Goal: Transaction & Acquisition: Purchase product/service

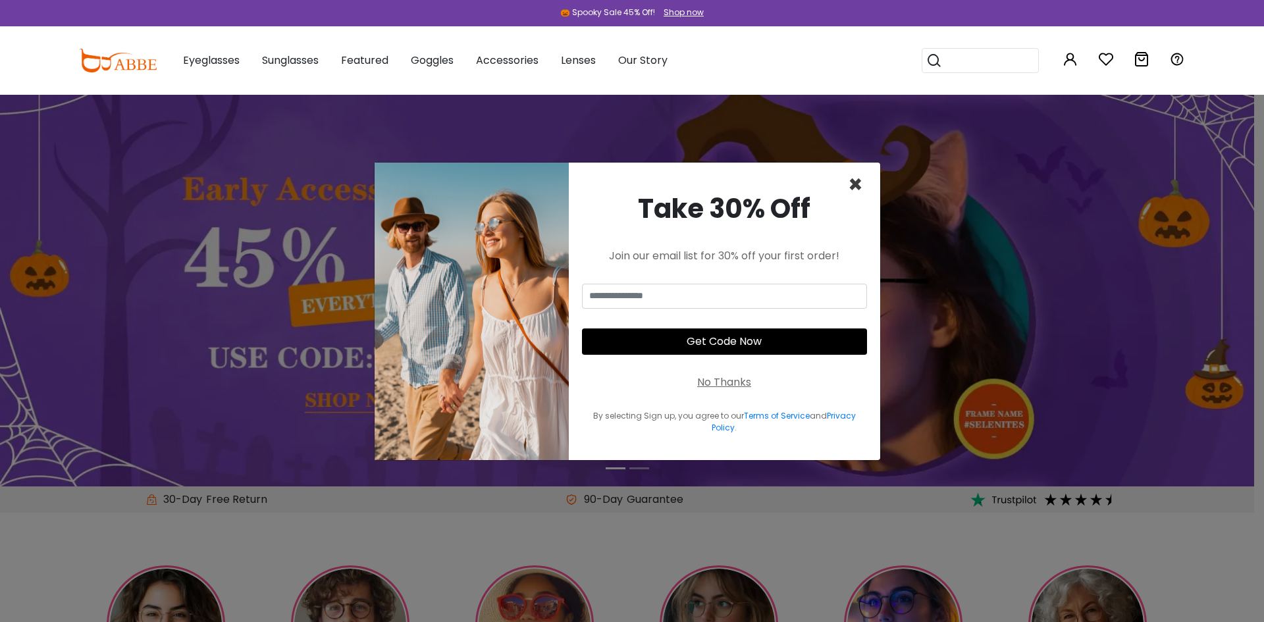
click at [857, 184] on span "×" at bounding box center [855, 185] width 15 height 34
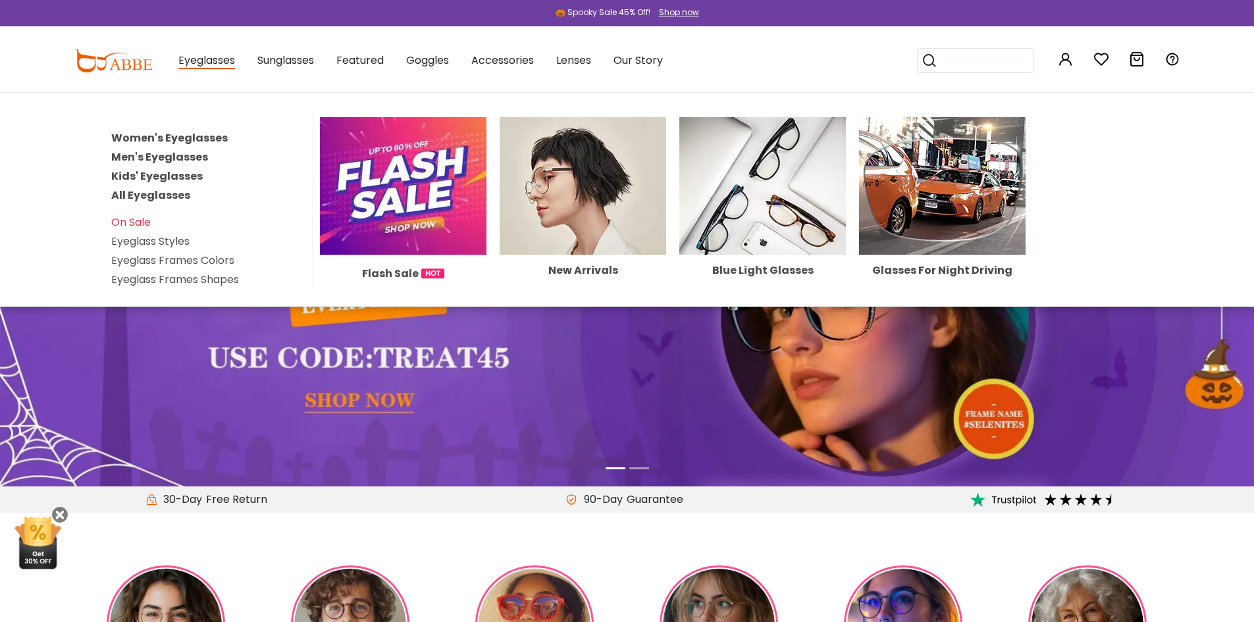
click at [188, 153] on link "Men's Eyeglasses" at bounding box center [159, 156] width 97 height 15
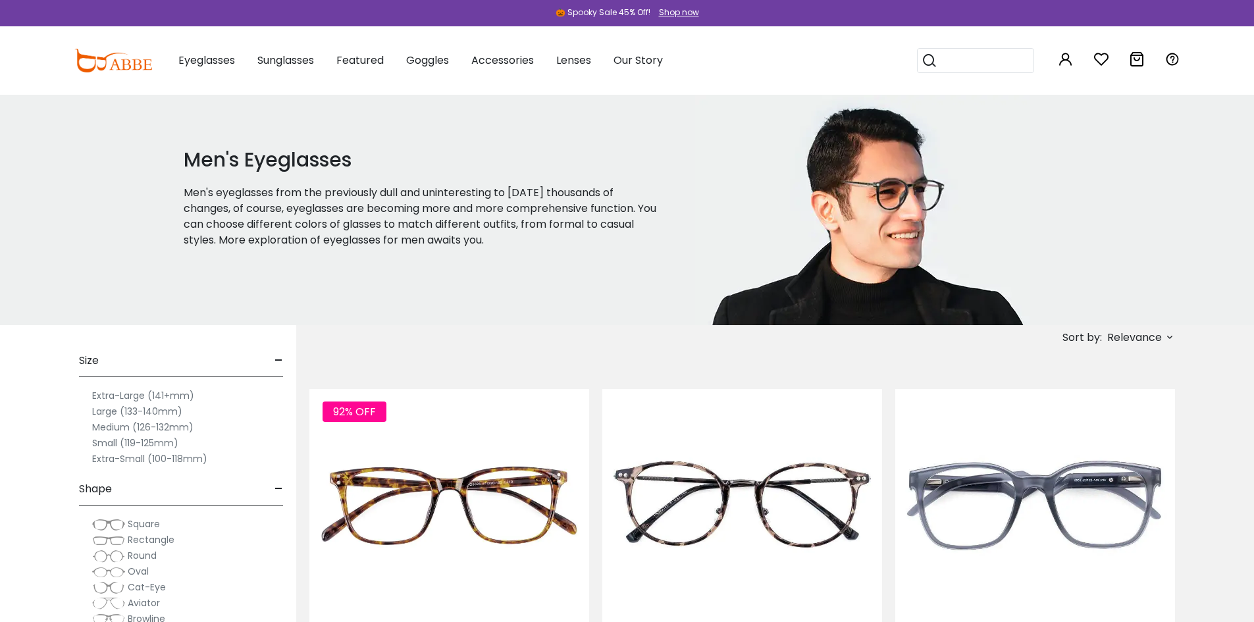
scroll to position [66, 0]
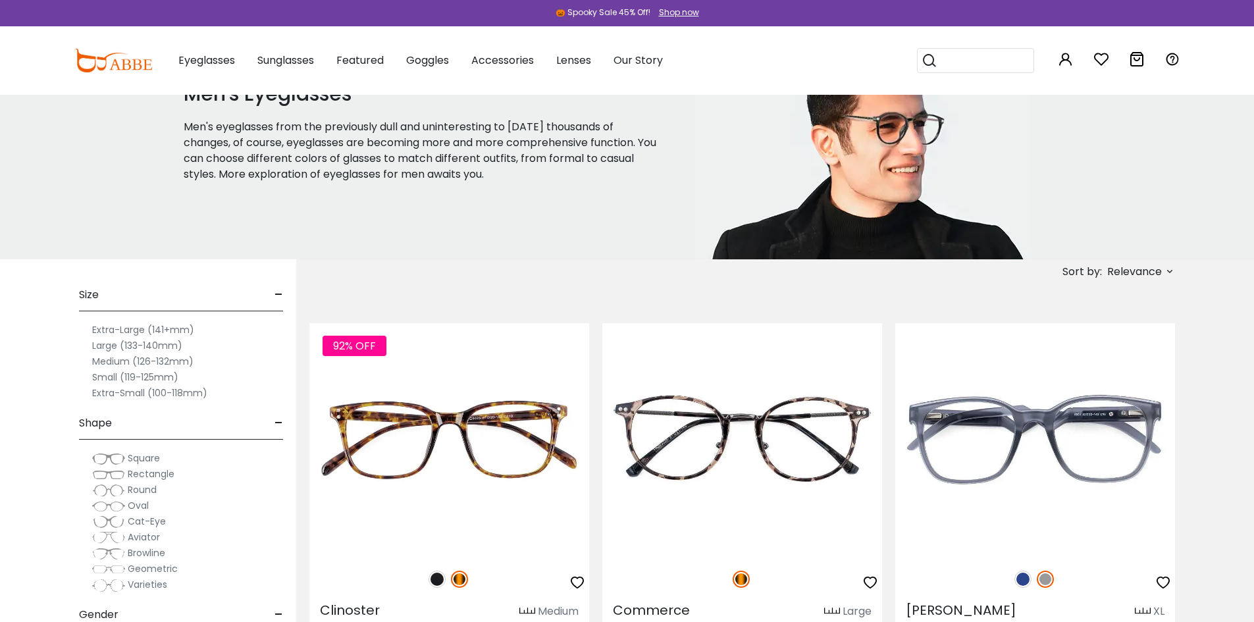
click at [144, 343] on label "Large (133-140mm)" at bounding box center [137, 346] width 90 height 16
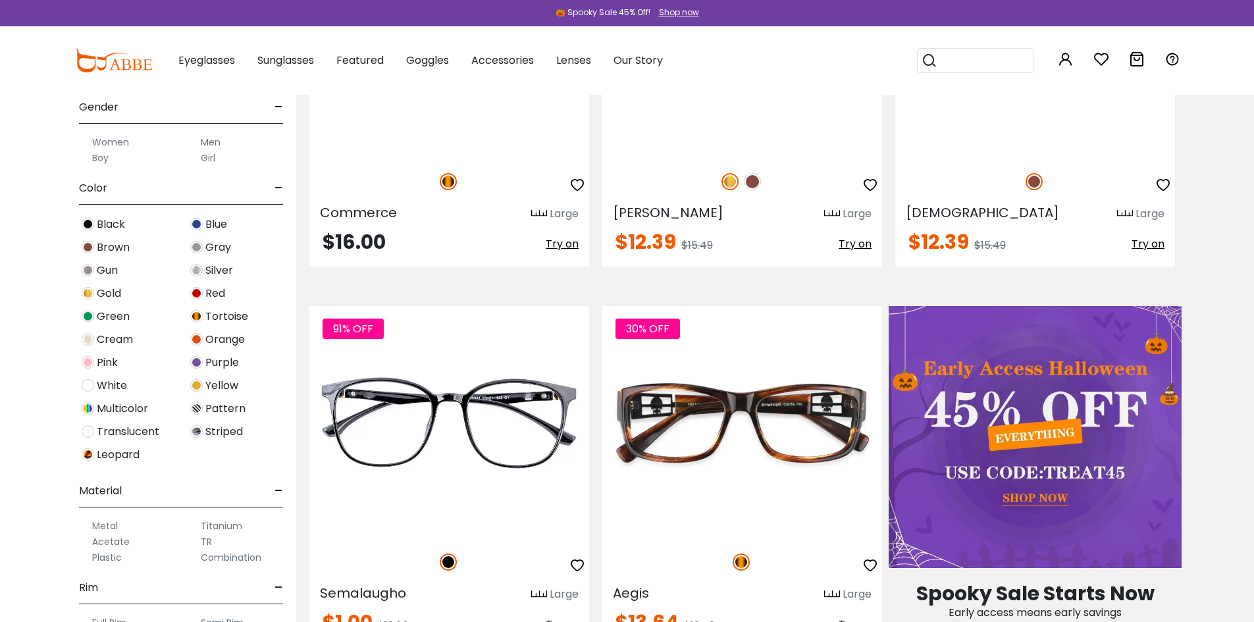
scroll to position [263, 0]
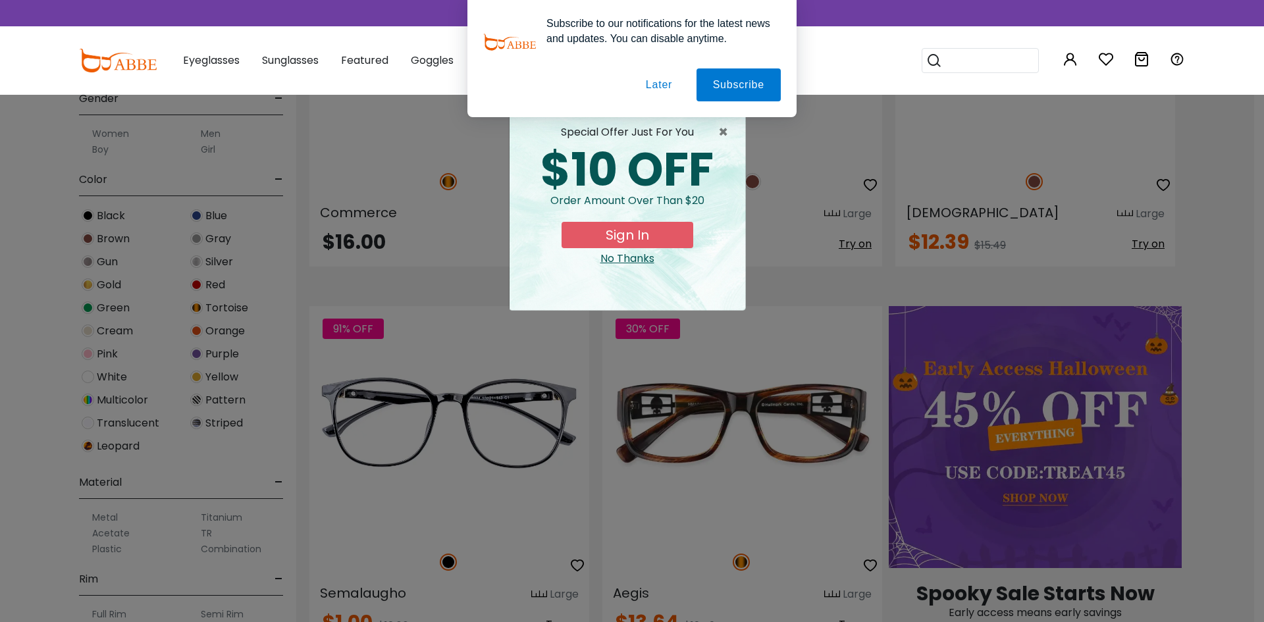
click at [90, 423] on div "× special offer just for you $10 OFF Order amount over than $20 Sign In No Than…" at bounding box center [632, 311] width 1264 height 622
click at [660, 84] on button "Later" at bounding box center [658, 84] width 59 height 33
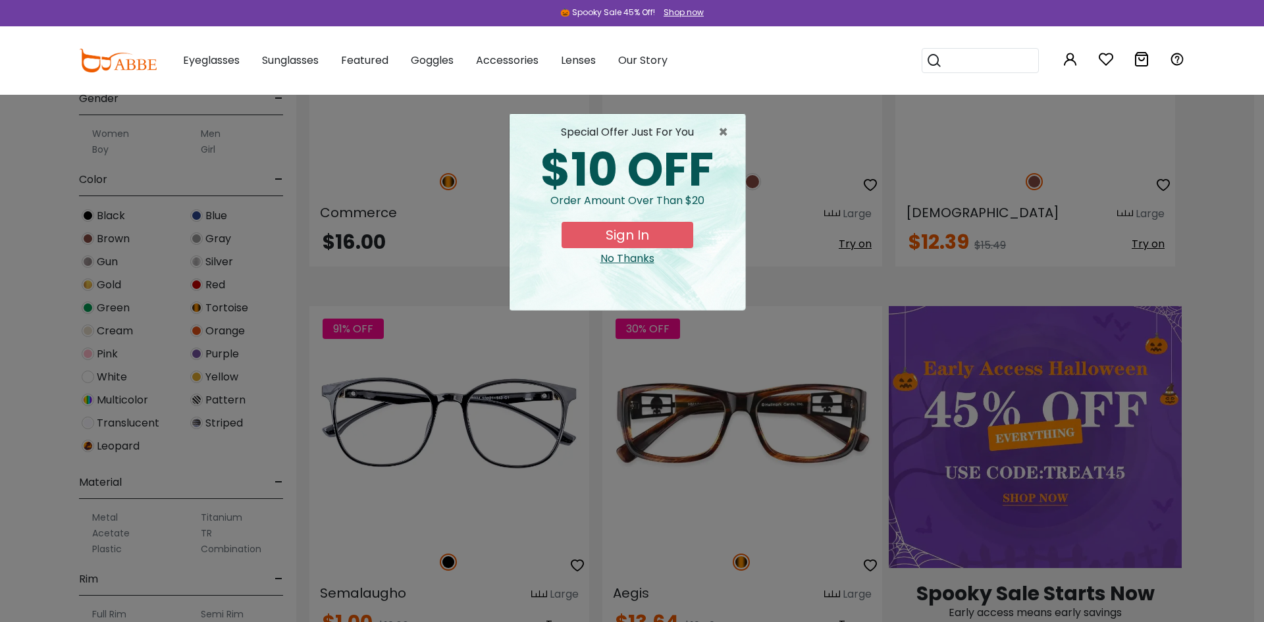
click at [635, 254] on div "No Thanks" at bounding box center [627, 259] width 215 height 16
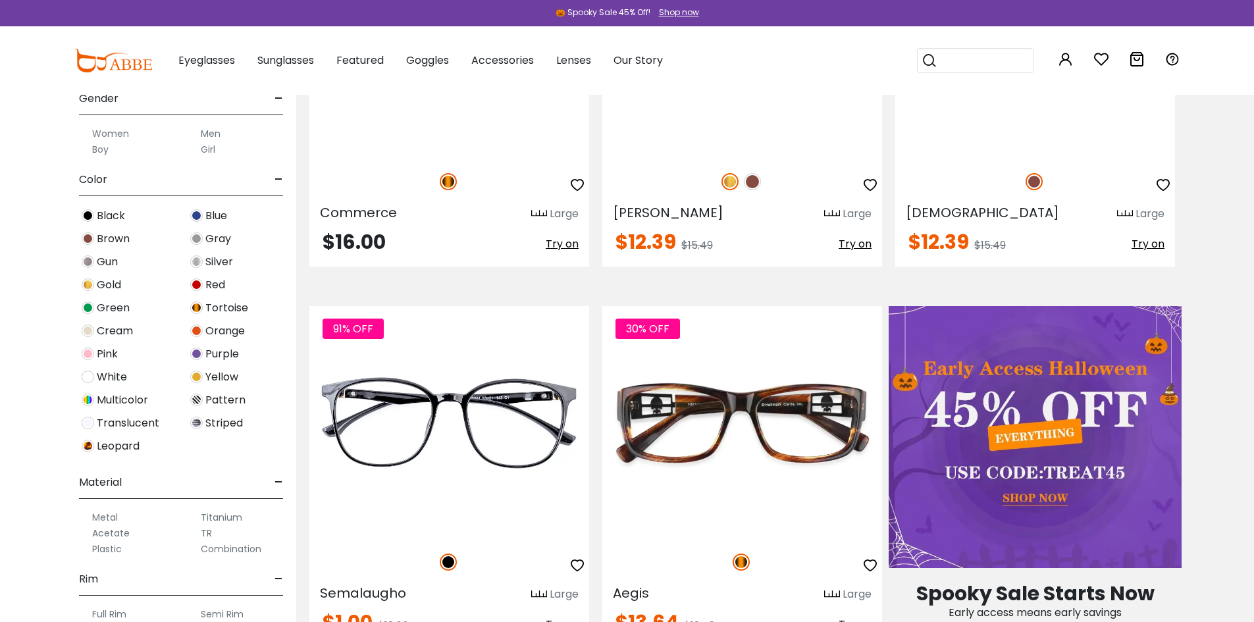
click at [89, 425] on img at bounding box center [88, 423] width 13 height 13
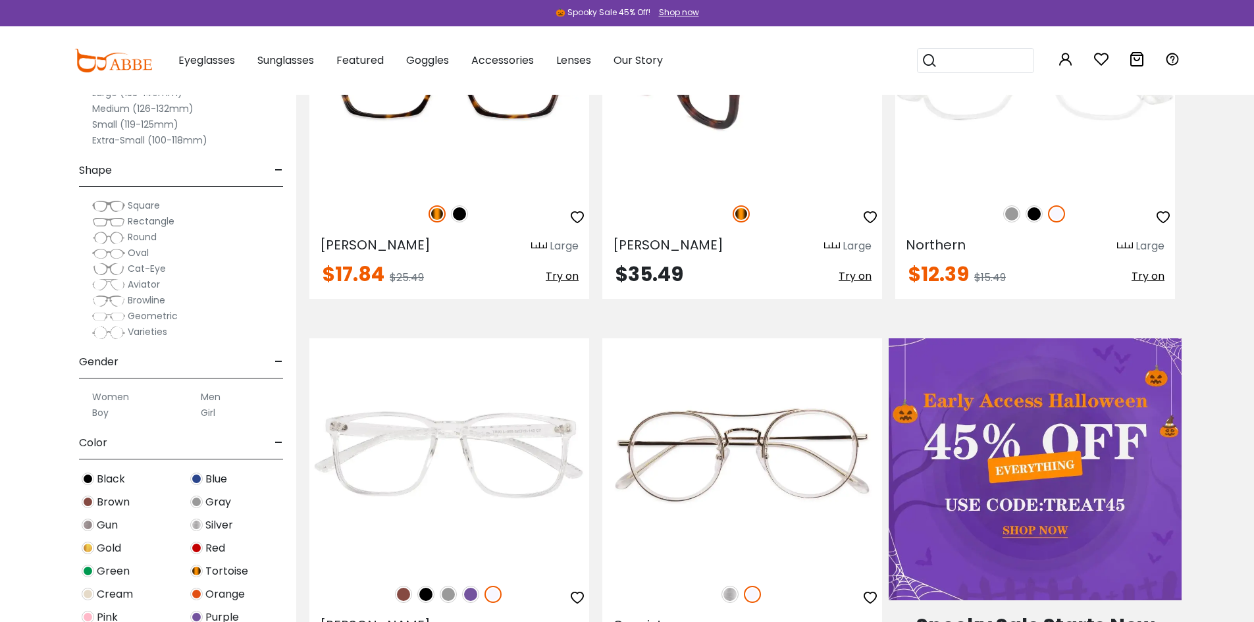
scroll to position [658, 0]
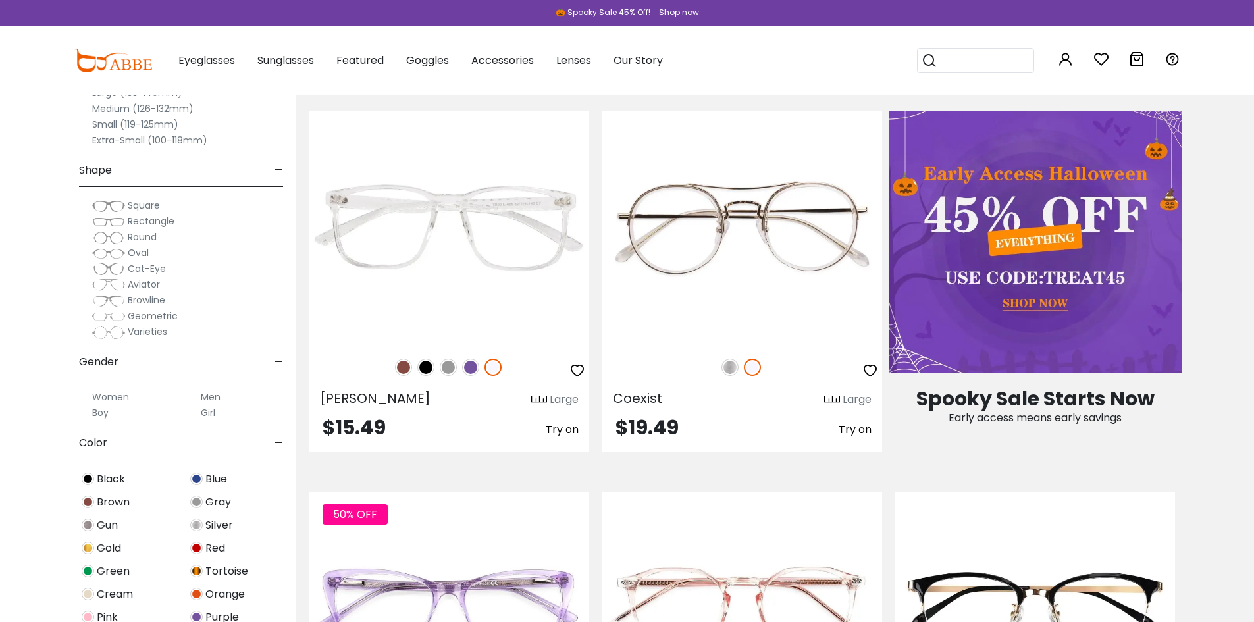
click at [139, 219] on span "Rectangle" at bounding box center [151, 221] width 47 height 13
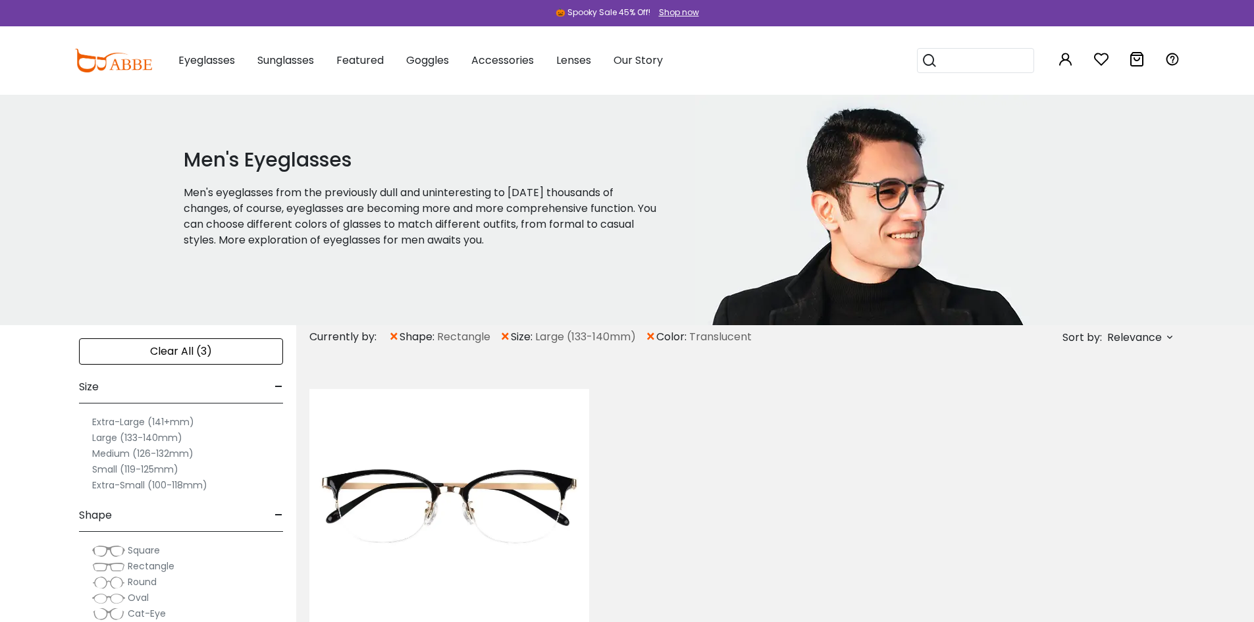
scroll to position [395, 0]
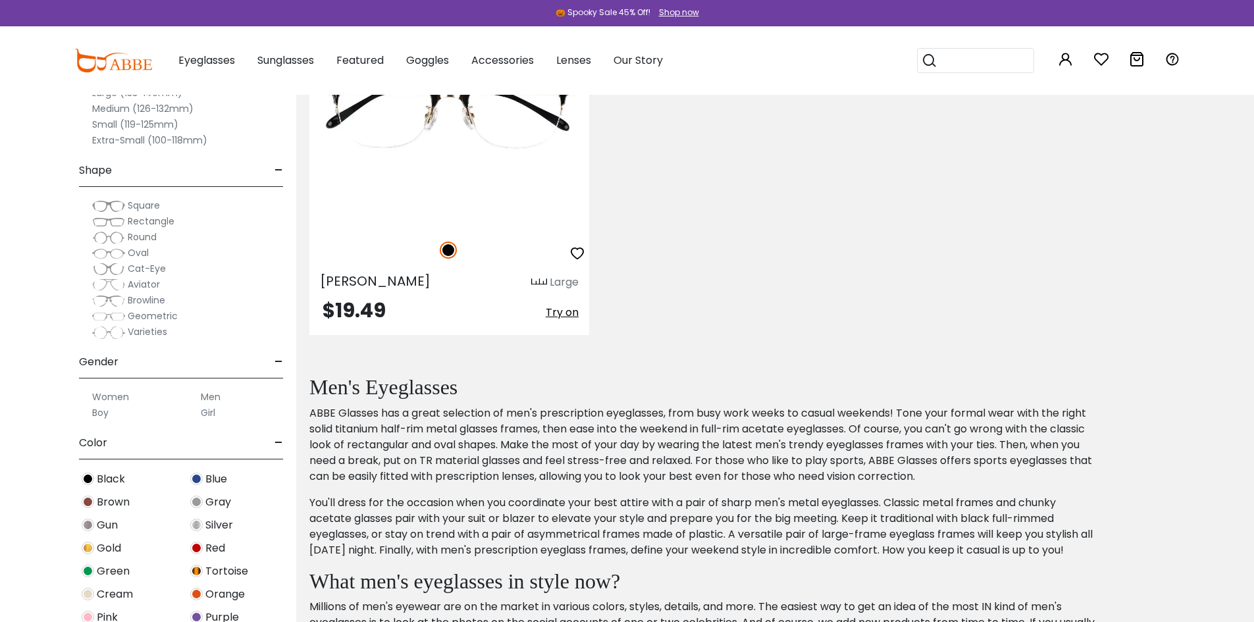
click at [133, 223] on span "Rectangle" at bounding box center [151, 221] width 47 height 13
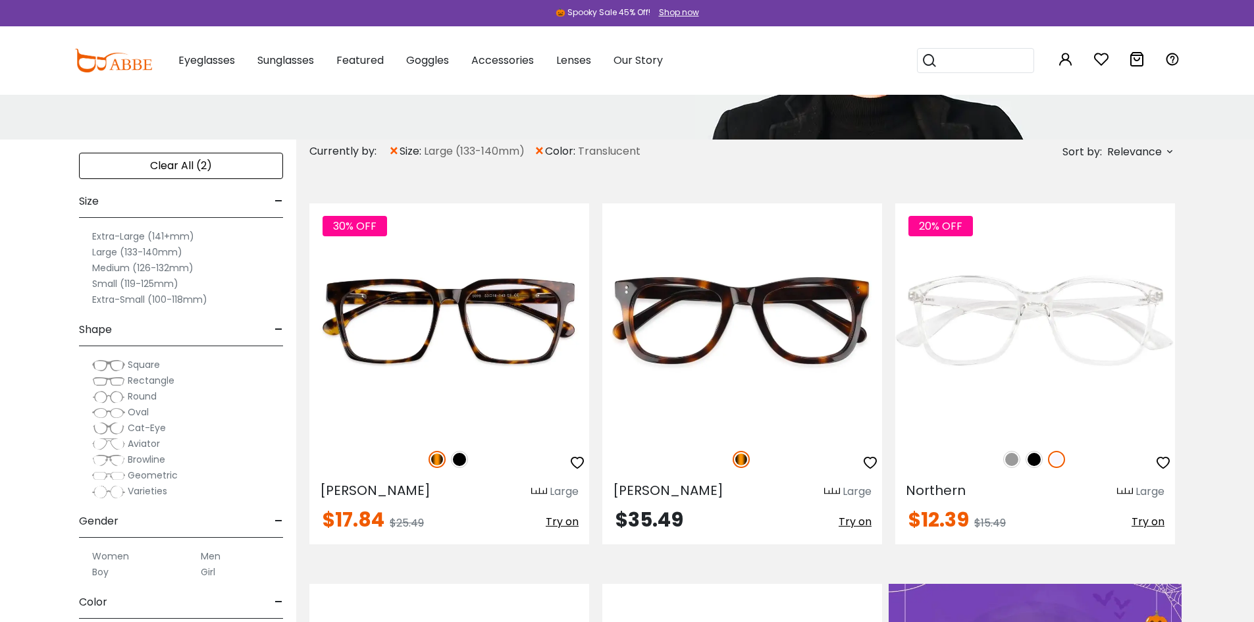
scroll to position [395, 0]
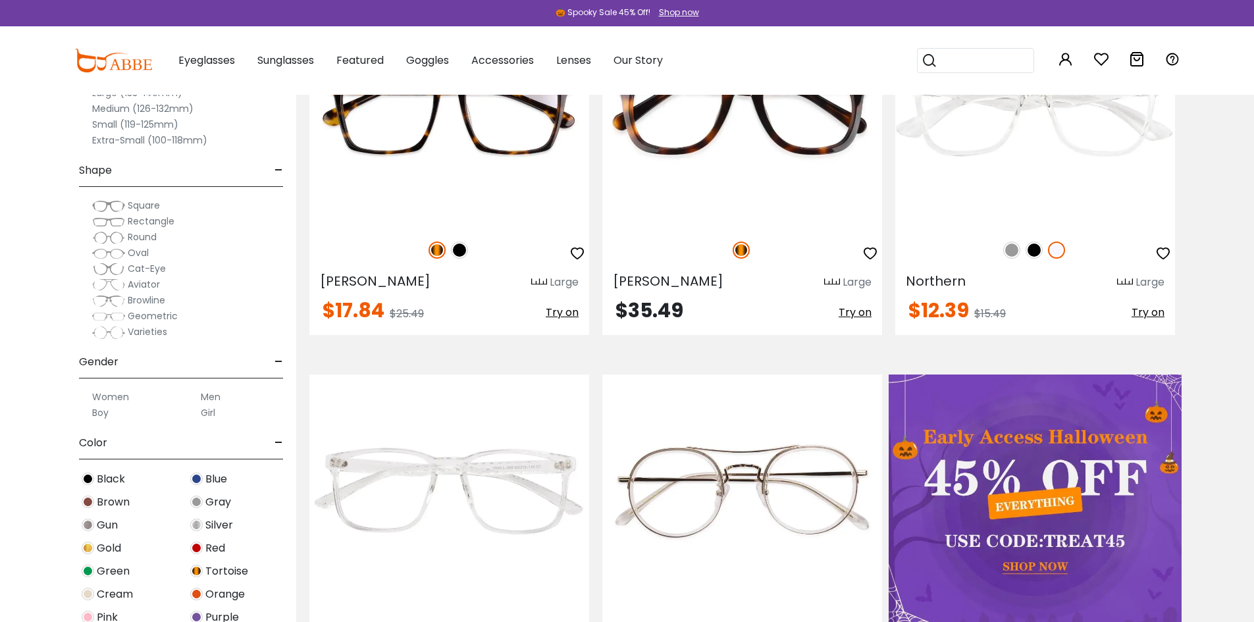
click at [151, 317] on span "Geometric" at bounding box center [153, 315] width 50 height 13
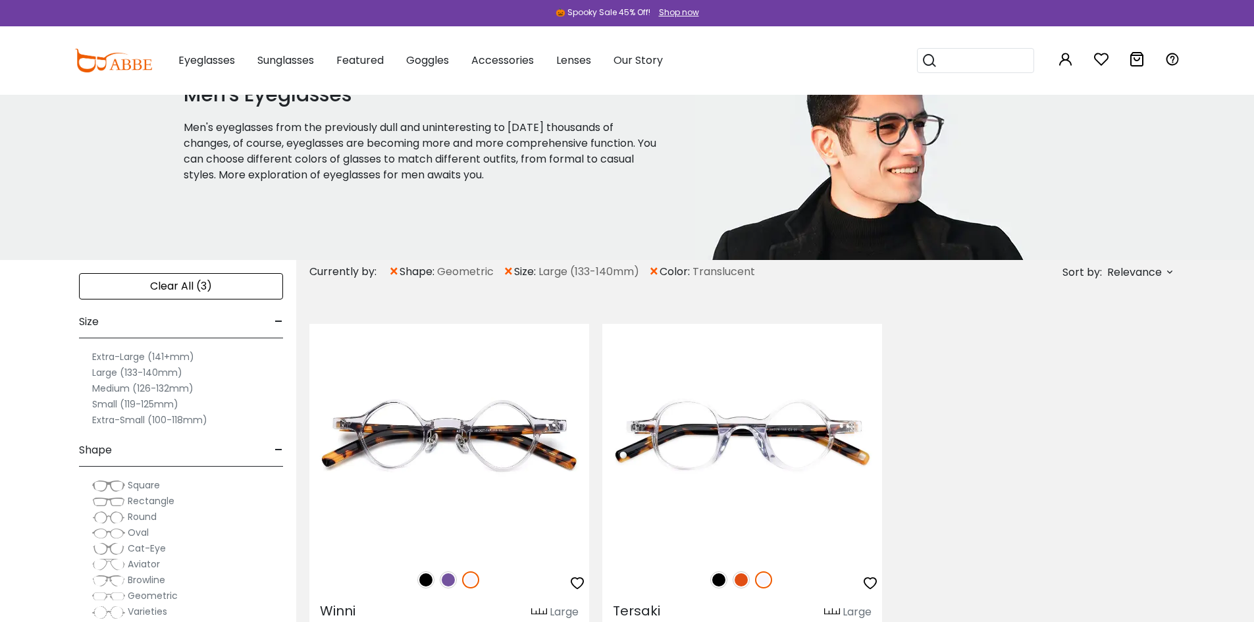
scroll to position [198, 0]
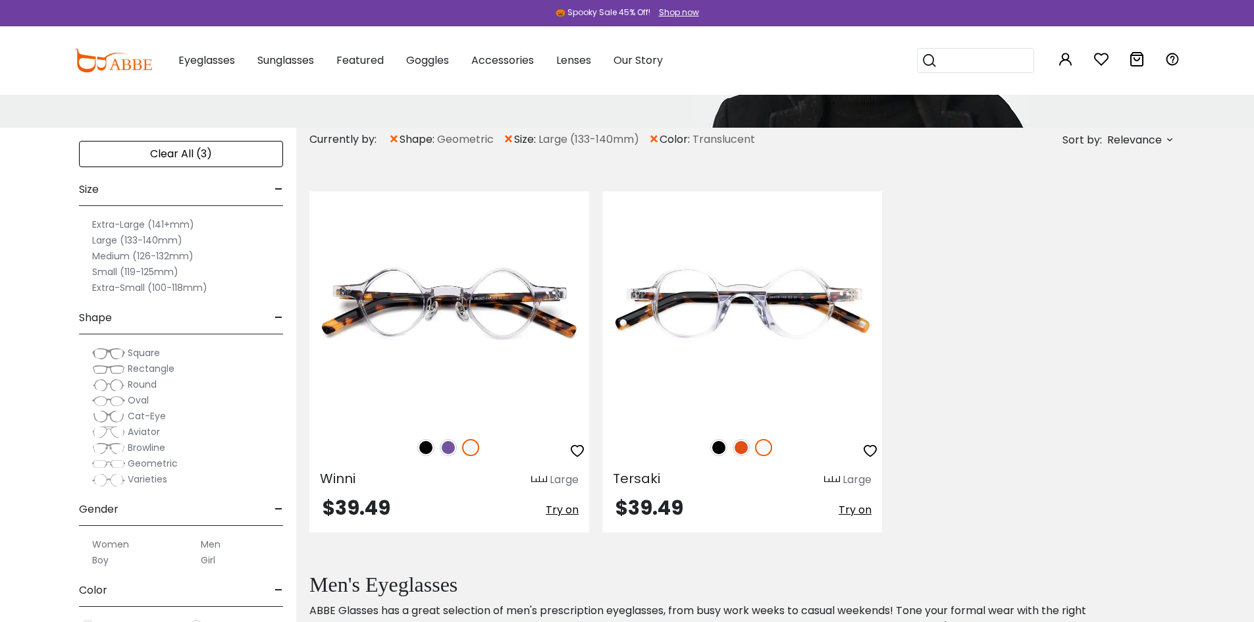
click at [144, 355] on span "Square" at bounding box center [144, 352] width 32 height 13
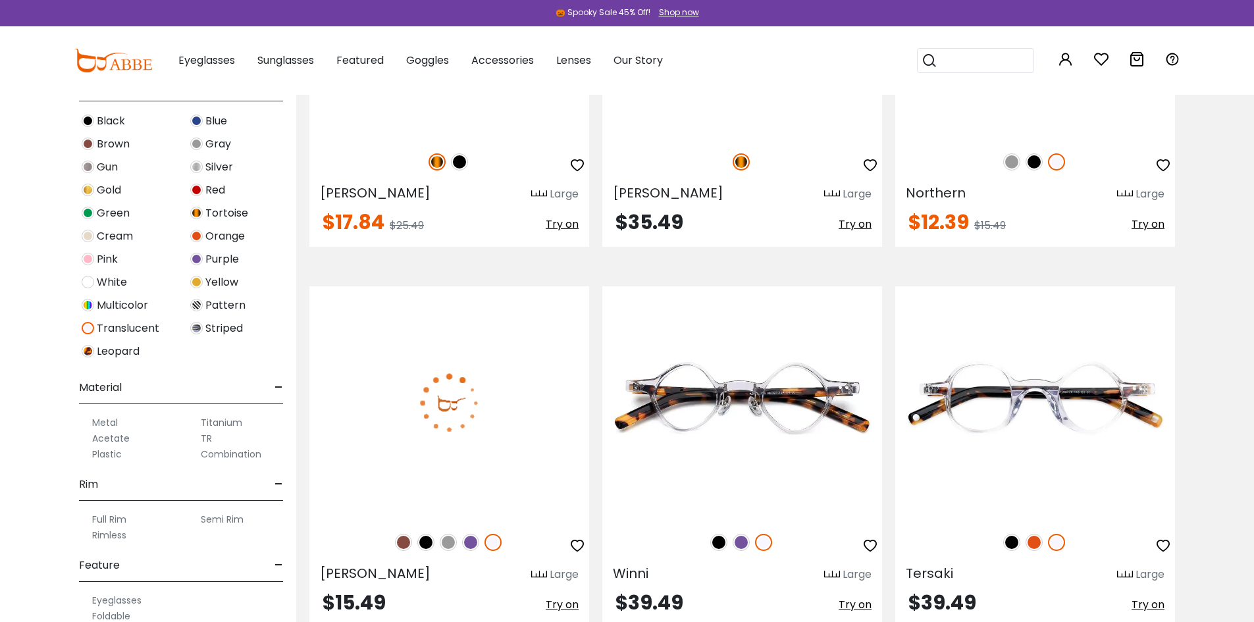
scroll to position [658, 0]
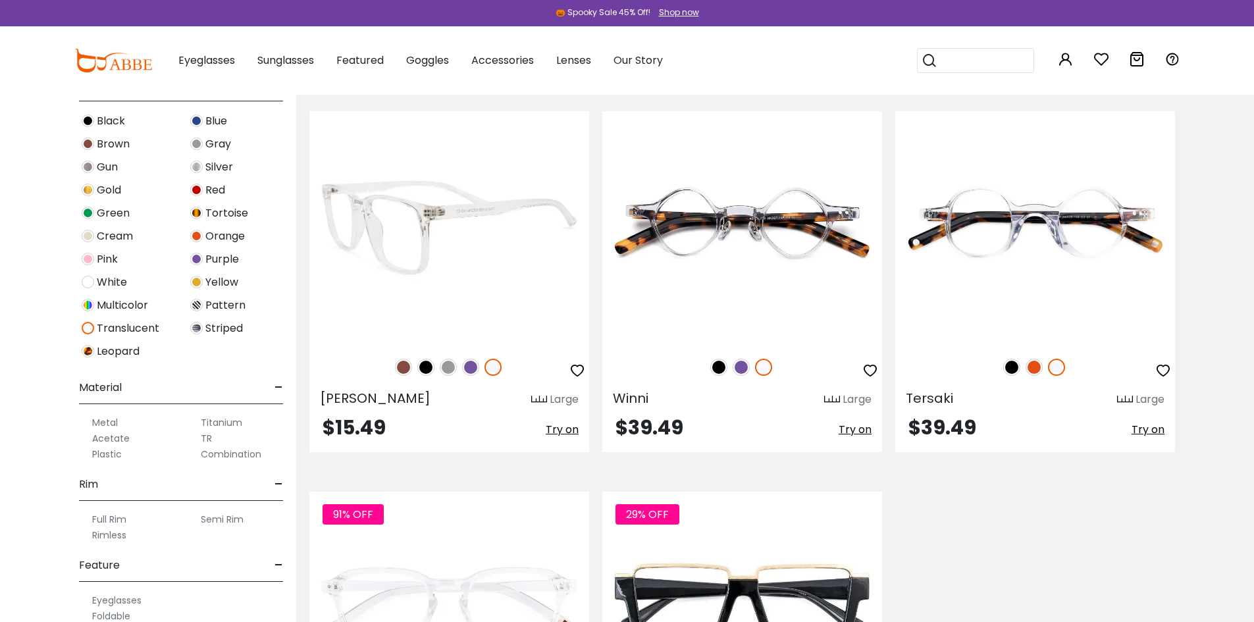
click at [404, 246] on img at bounding box center [449, 227] width 280 height 233
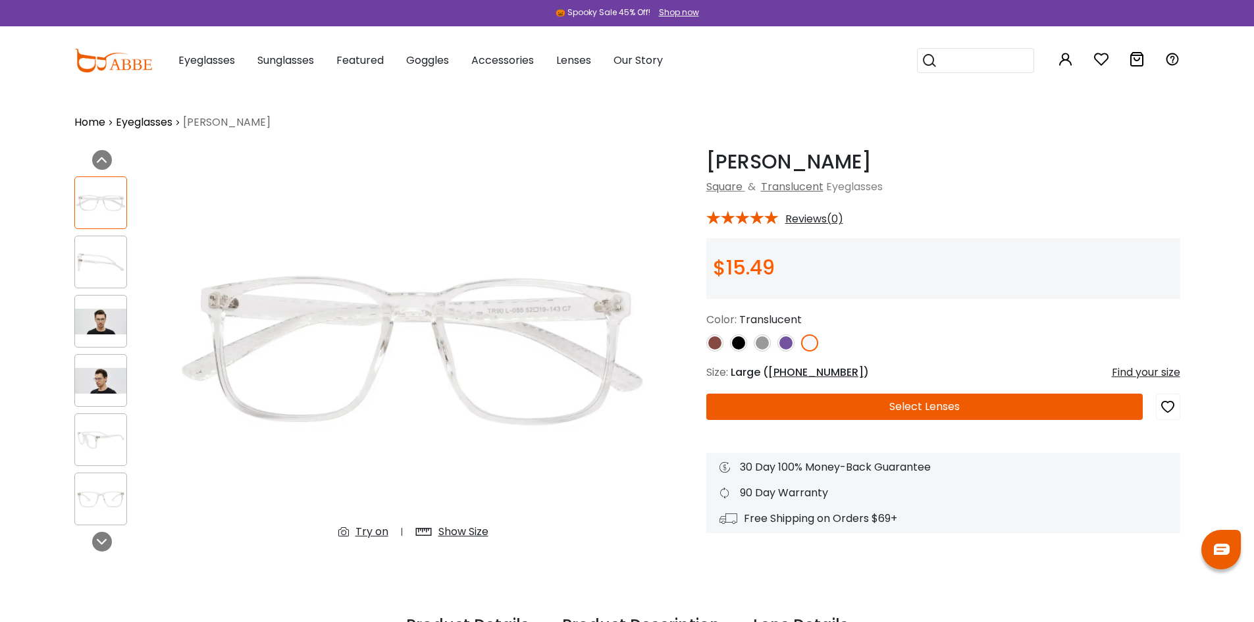
click at [100, 313] on img at bounding box center [100, 322] width 51 height 26
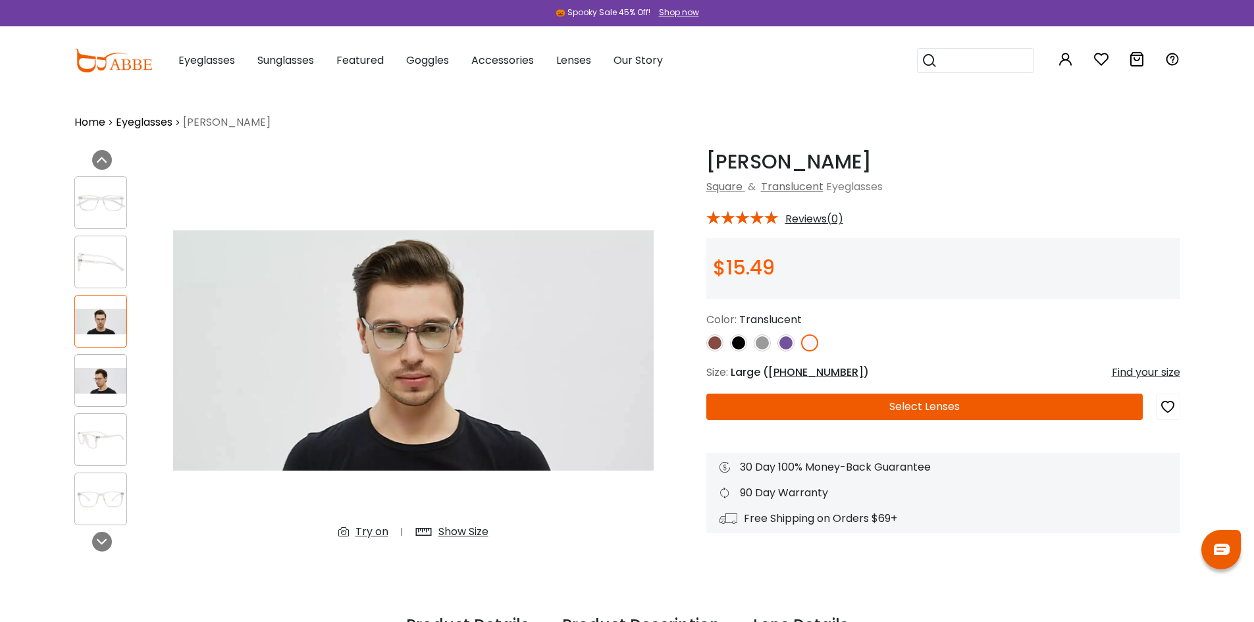
click at [108, 247] on div at bounding box center [100, 262] width 53 height 53
click at [430, 327] on img at bounding box center [413, 350] width 481 height 400
click at [99, 266] on img at bounding box center [100, 263] width 51 height 26
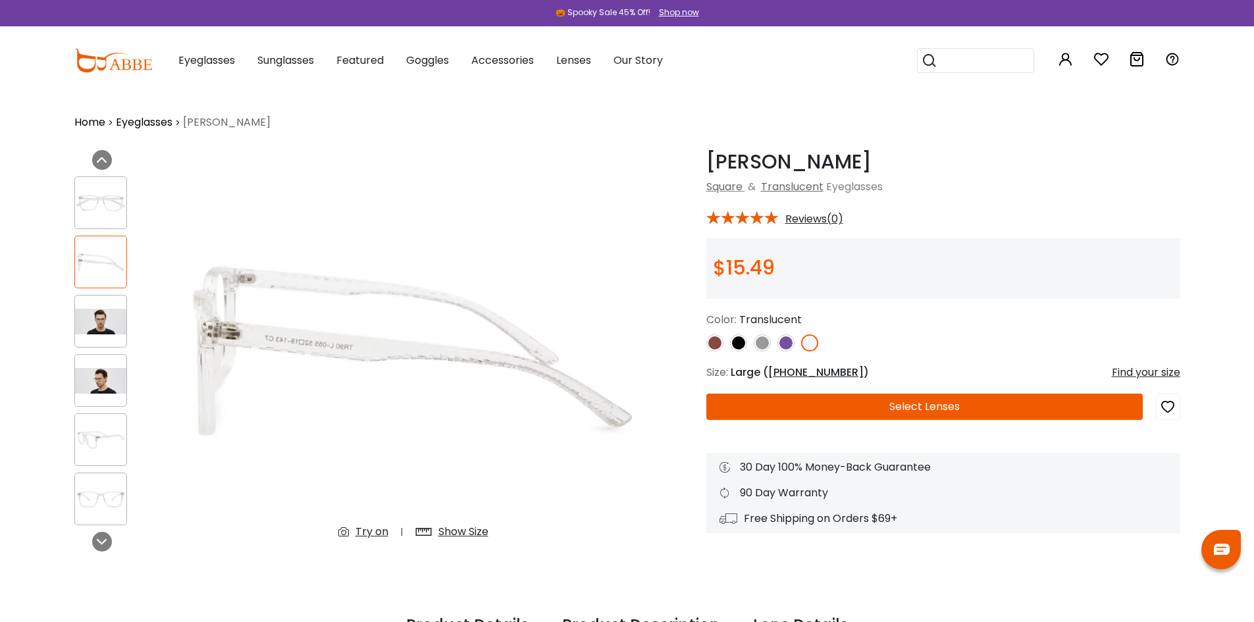
click at [107, 209] on img at bounding box center [100, 203] width 51 height 26
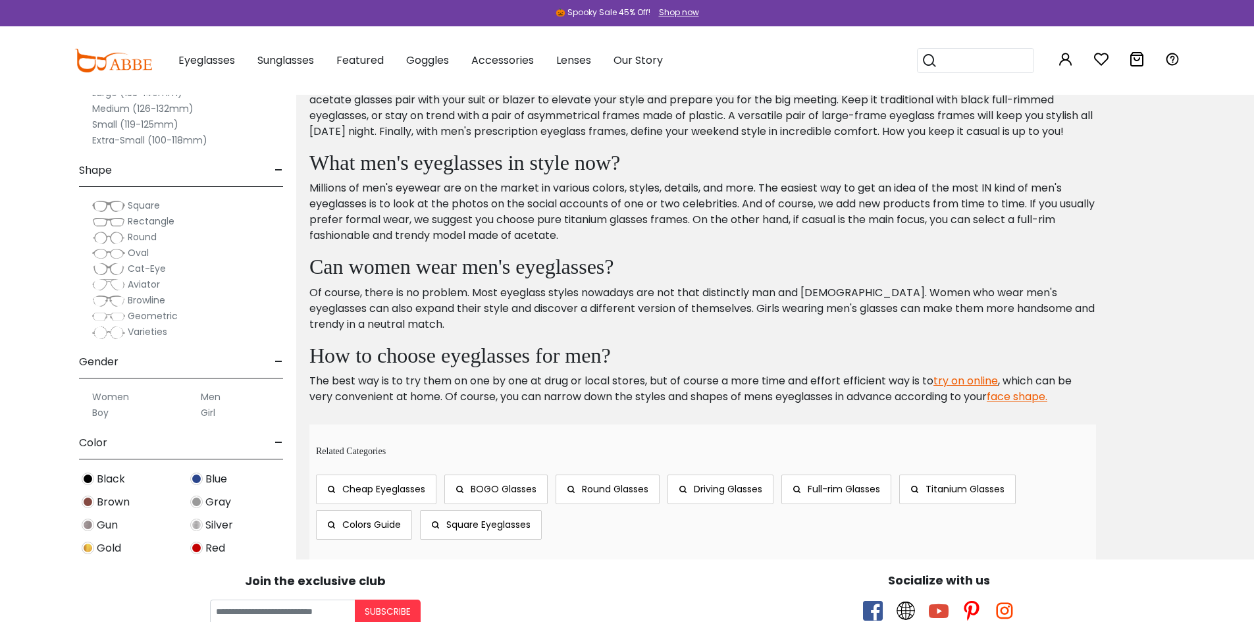
scroll to position [1723, 0]
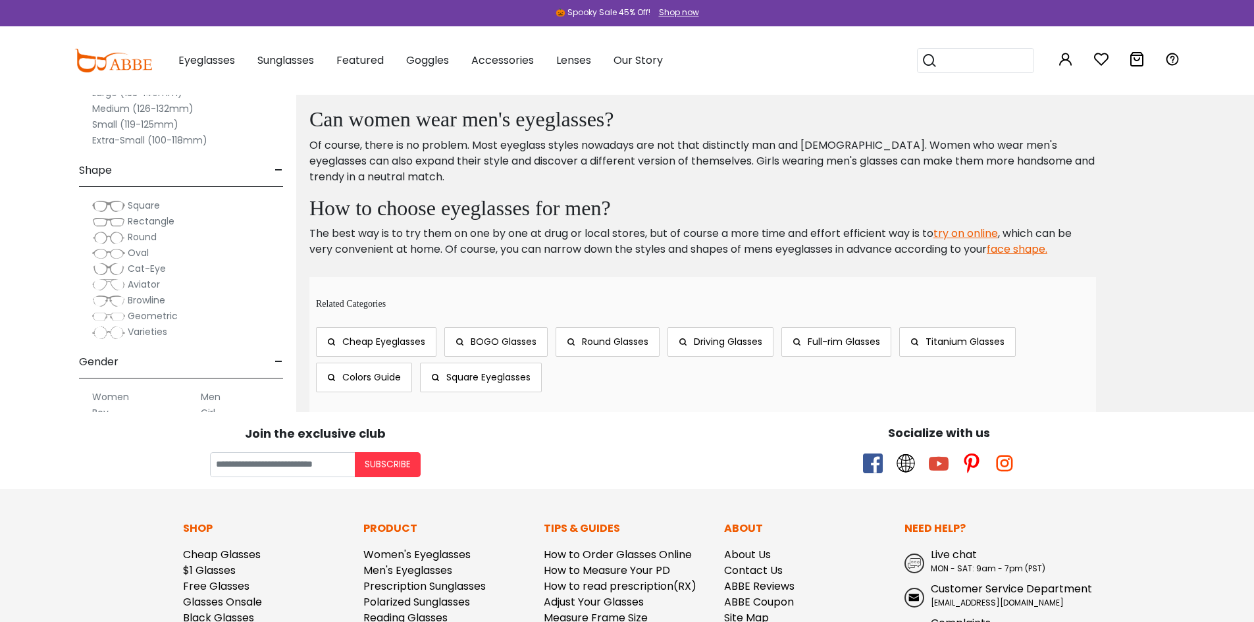
click at [138, 225] on span "Rectangle" at bounding box center [151, 221] width 47 height 13
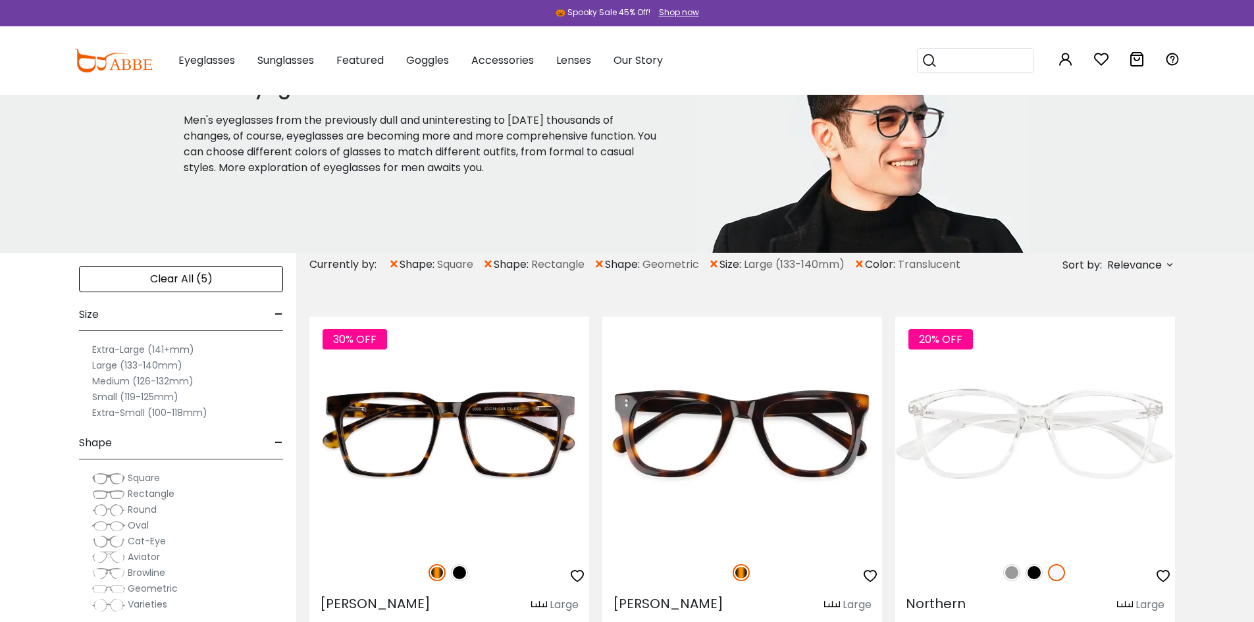
scroll to position [198, 0]
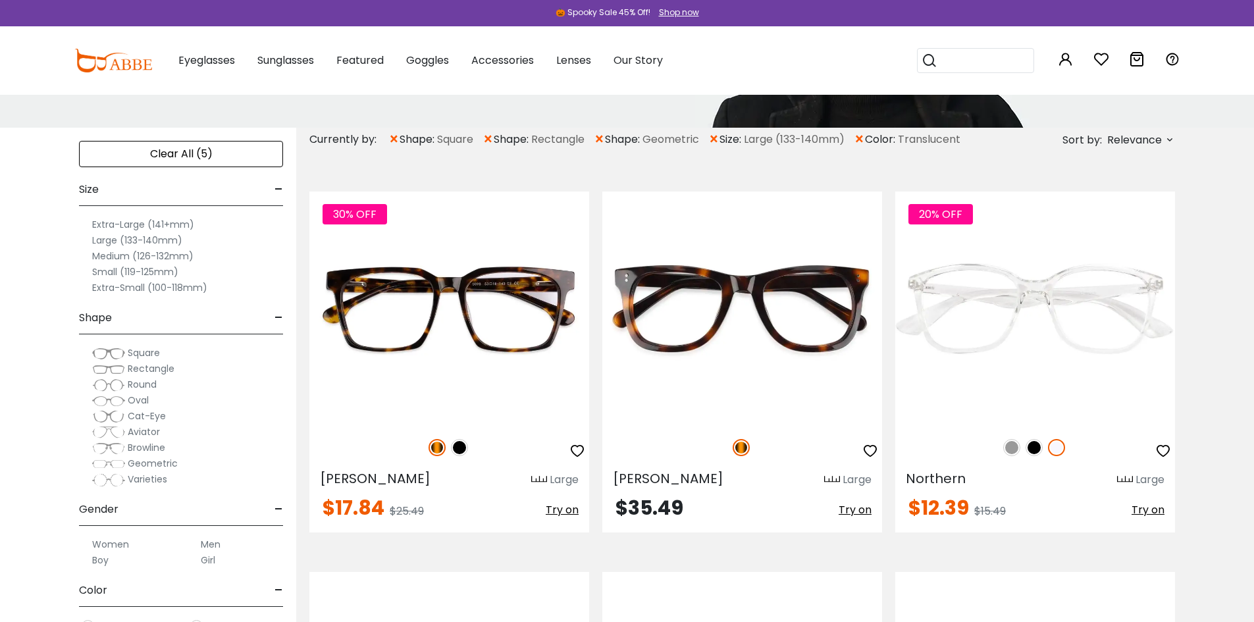
click at [163, 242] on label "Large (133-140mm)" at bounding box center [137, 240] width 90 height 16
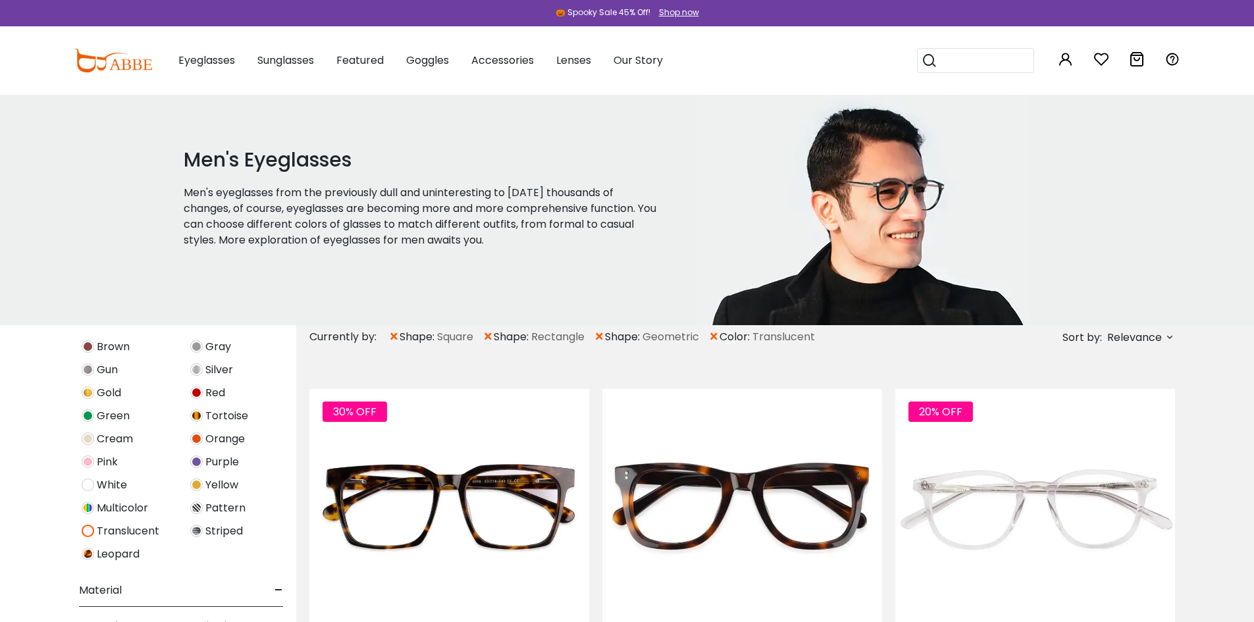
scroll to position [424, 0]
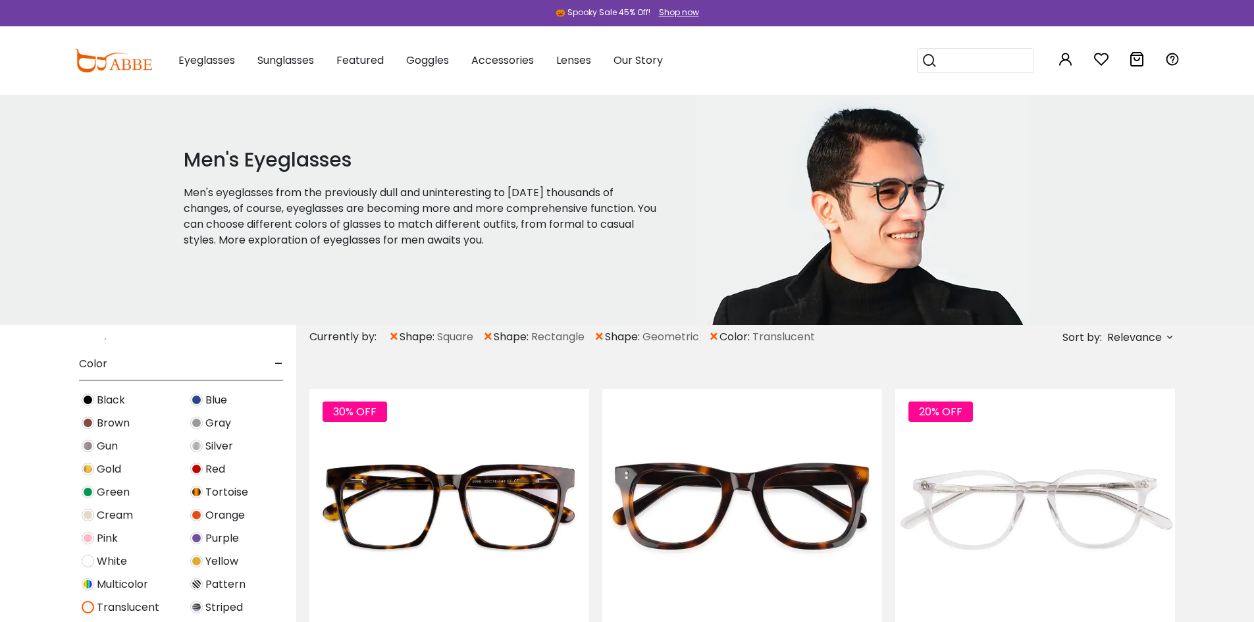
click at [88, 396] on img at bounding box center [88, 400] width 13 height 13
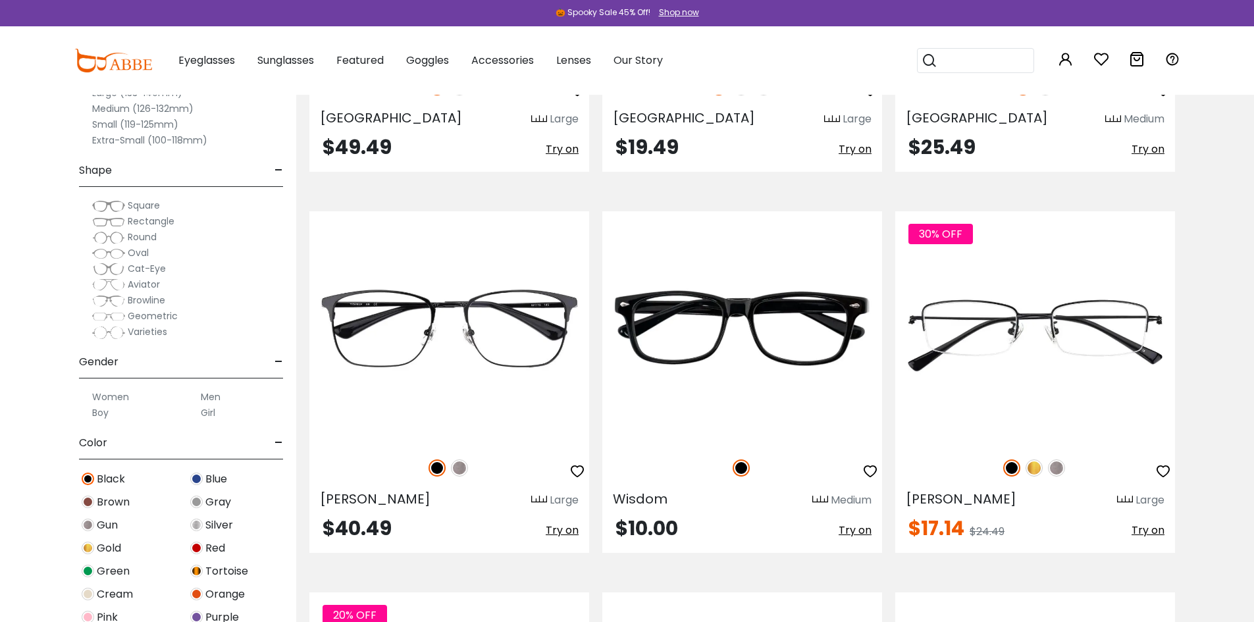
scroll to position [6651, 0]
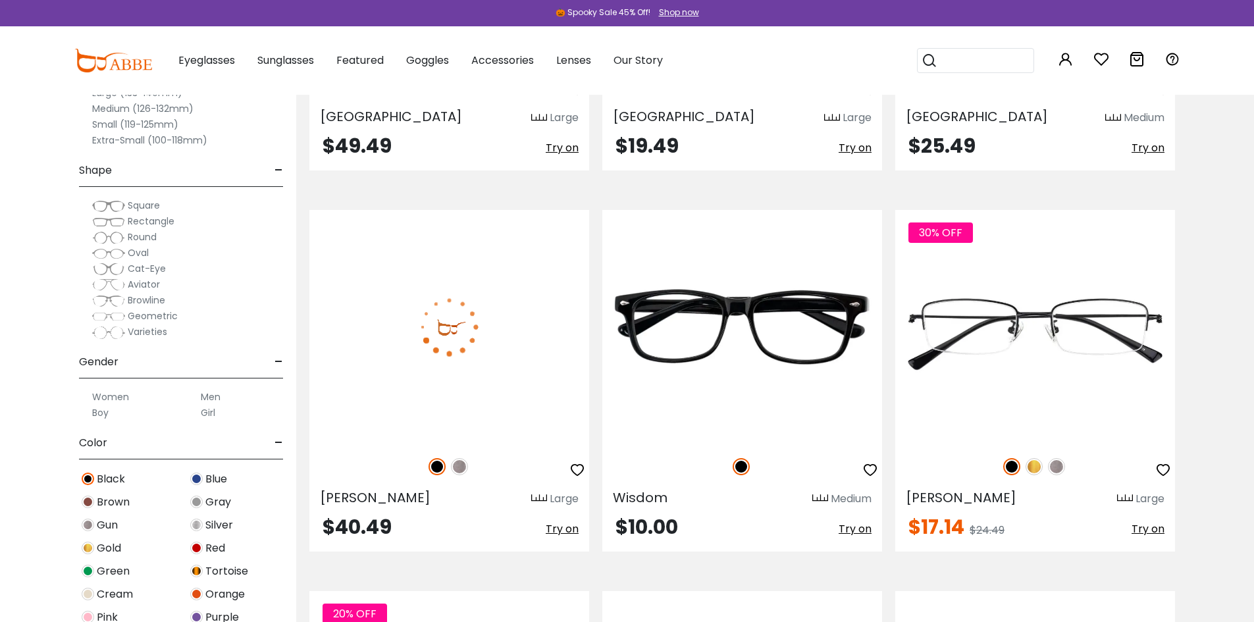
click at [440, 464] on img at bounding box center [437, 466] width 17 height 17
click at [435, 466] on img at bounding box center [437, 466] width 17 height 17
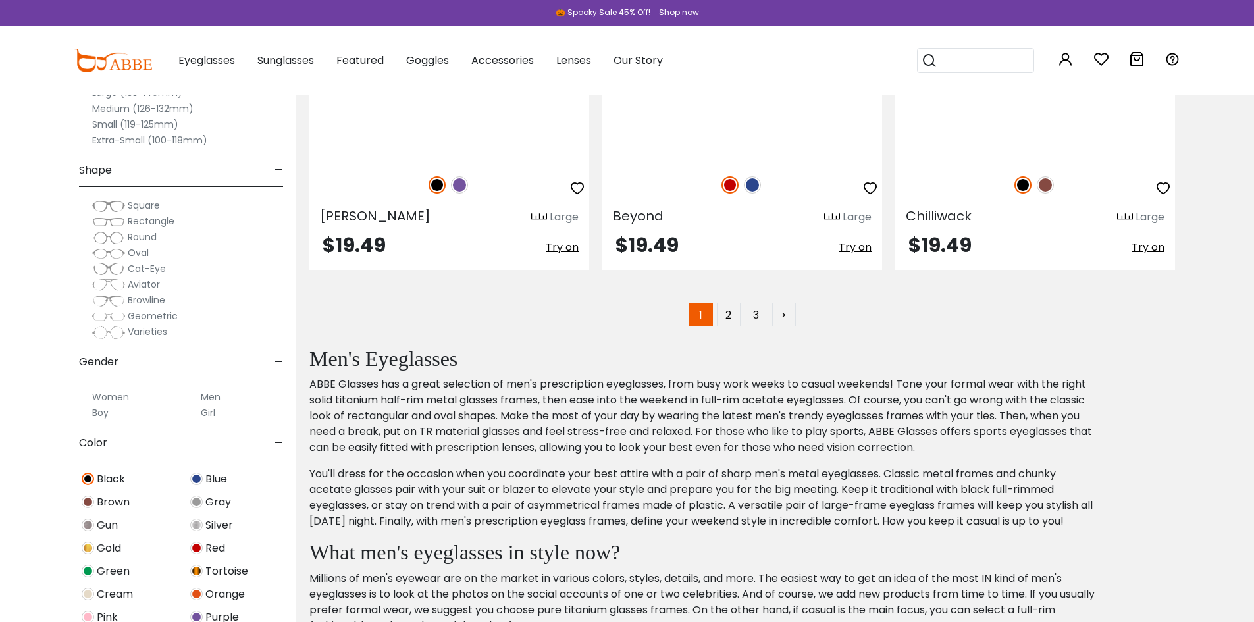
scroll to position [7638, 0]
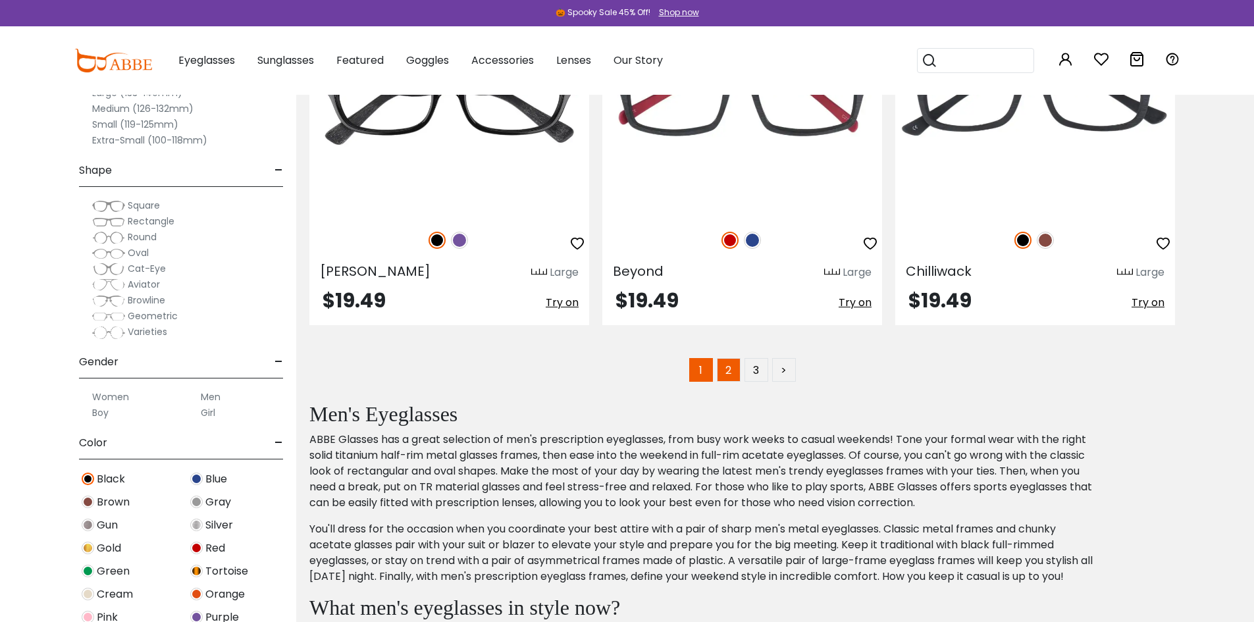
click at [726, 360] on link "2" at bounding box center [729, 370] width 24 height 24
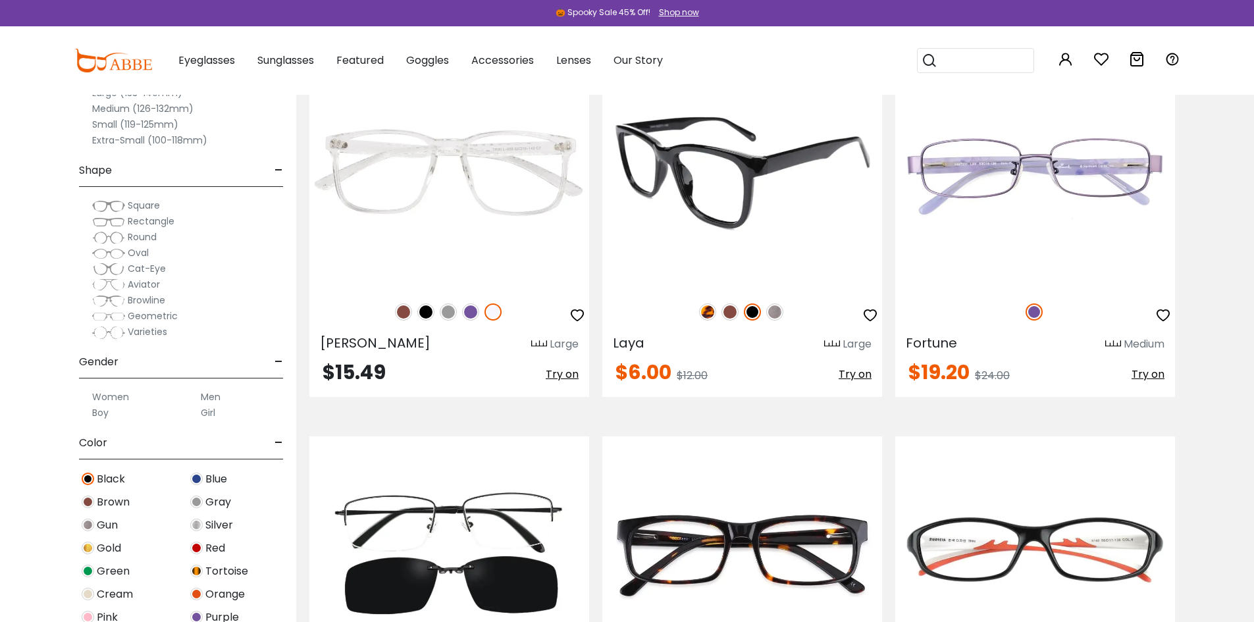
scroll to position [527, 0]
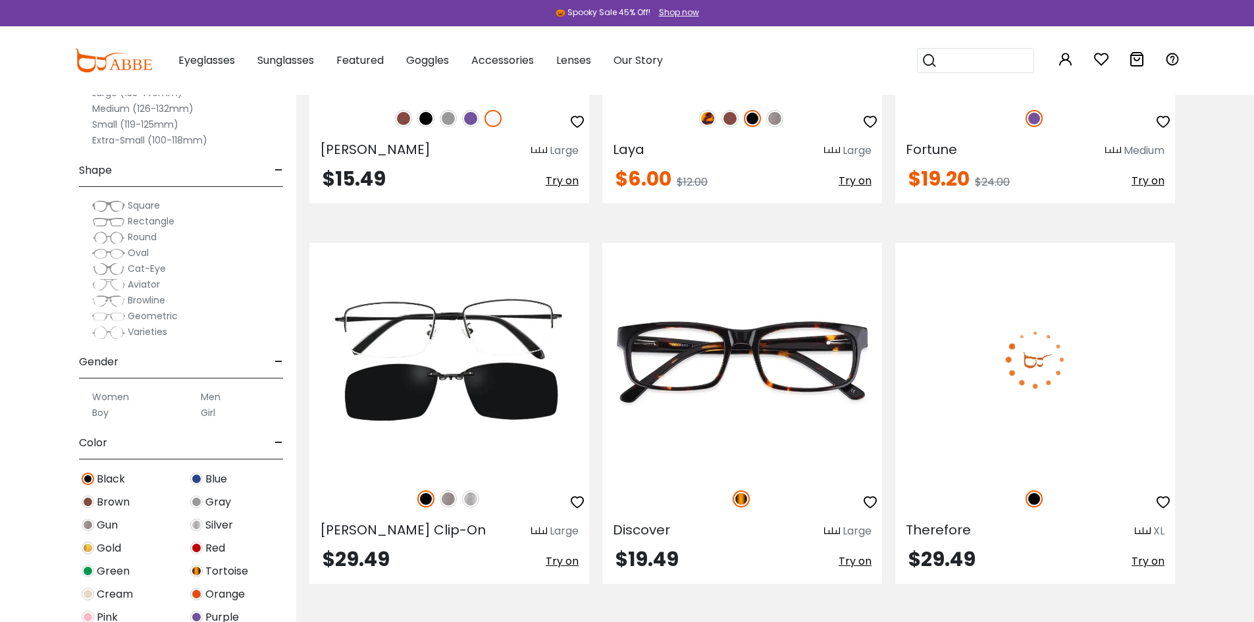
click at [1031, 371] on img at bounding box center [1036, 359] width 280 height 233
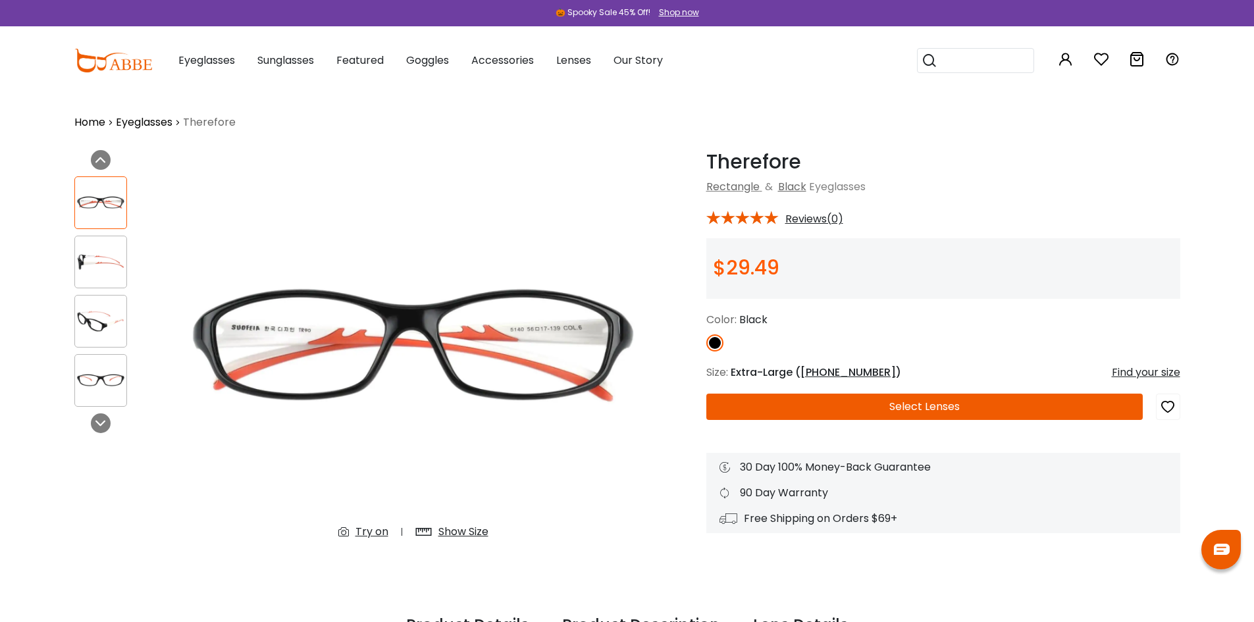
click at [108, 269] on img at bounding box center [100, 263] width 51 height 26
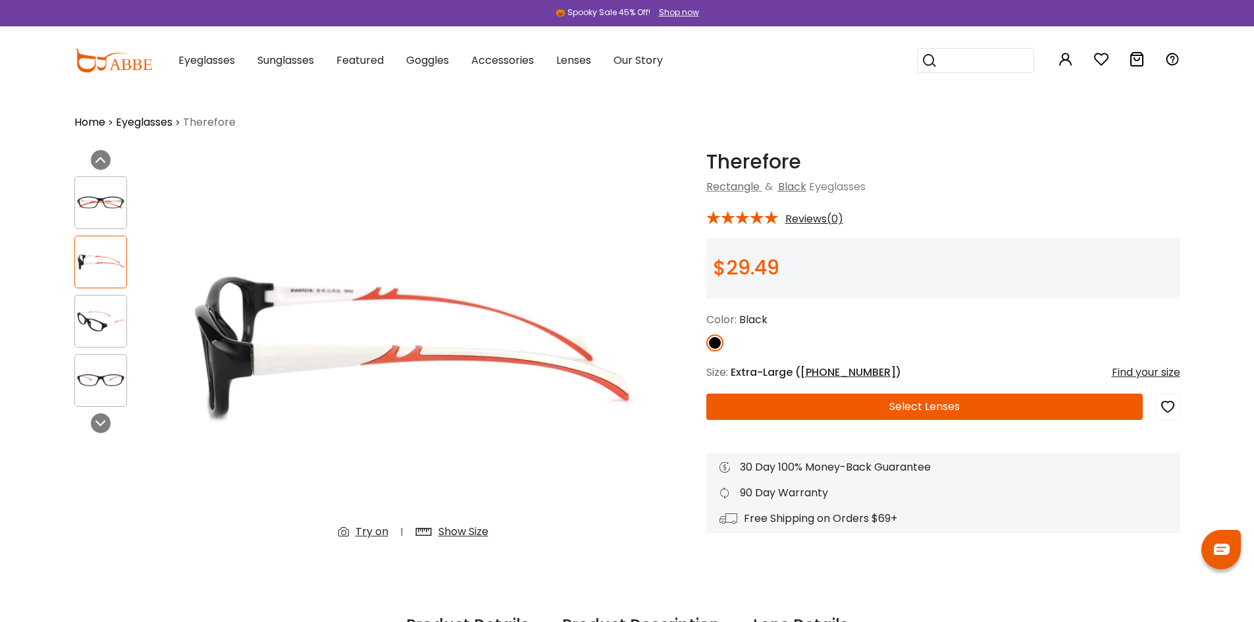
click at [99, 323] on img at bounding box center [100, 322] width 51 height 26
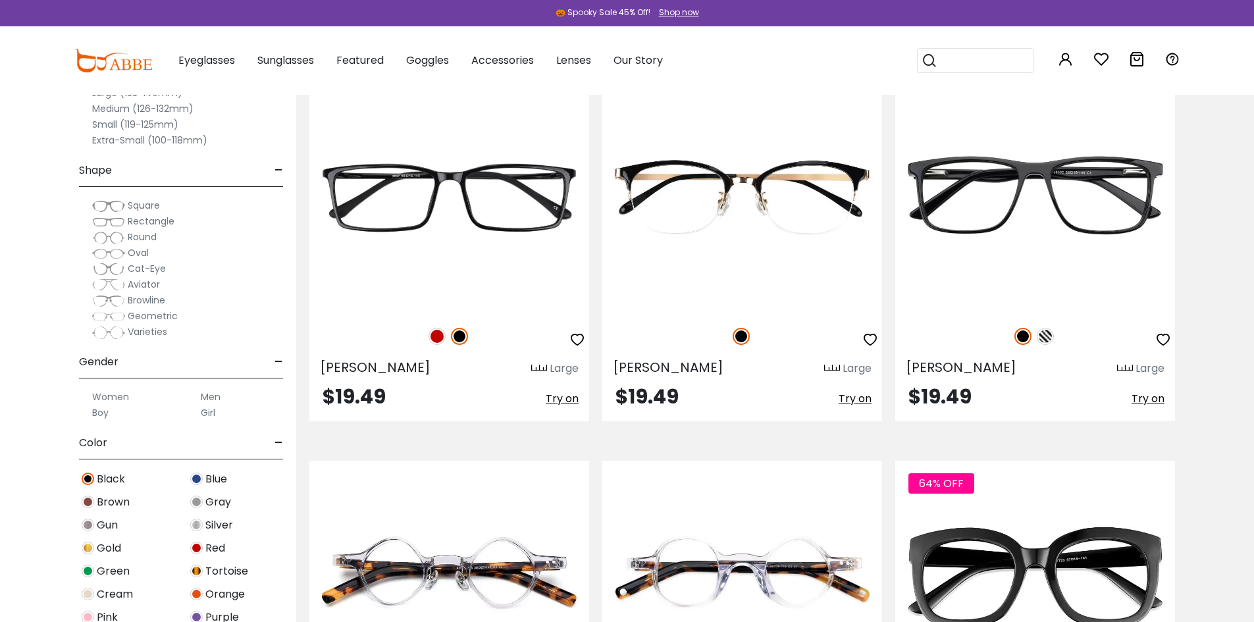
scroll to position [1757, 0]
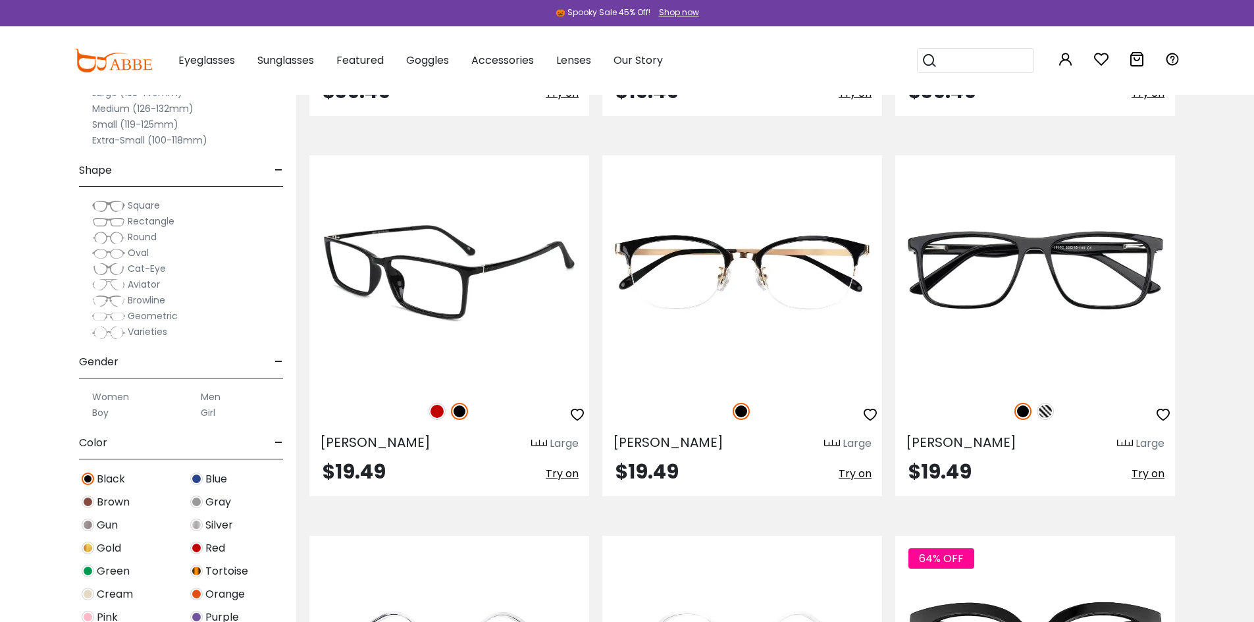
click at [433, 288] on img at bounding box center [449, 271] width 280 height 233
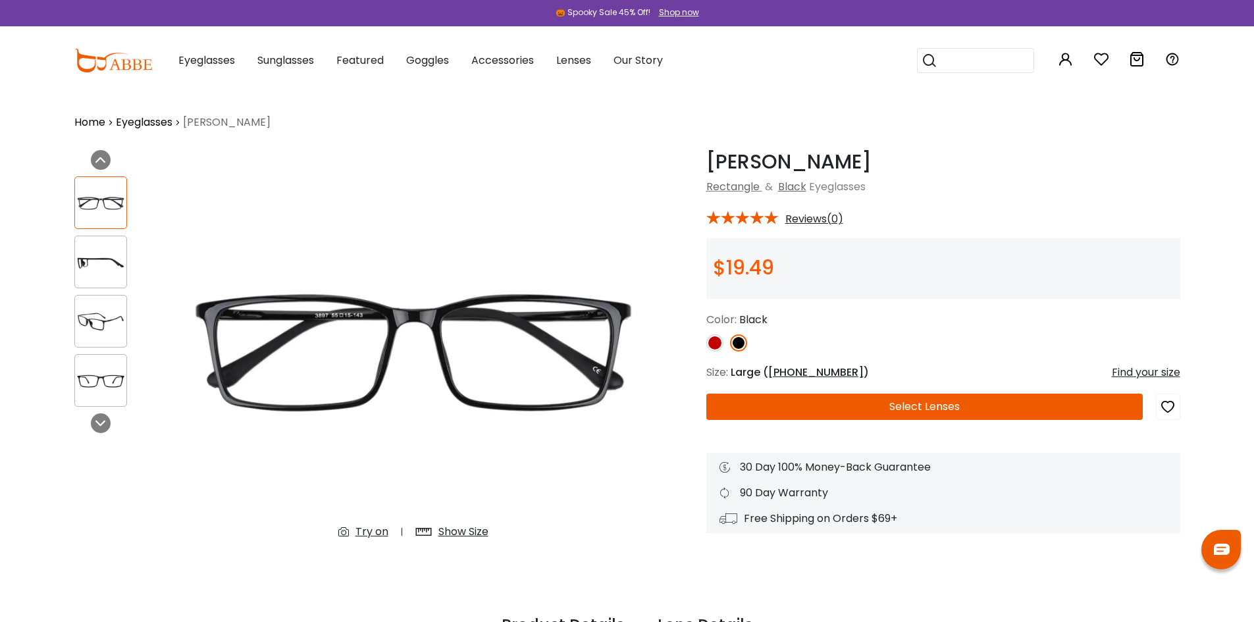
click at [92, 255] on img at bounding box center [100, 263] width 51 height 26
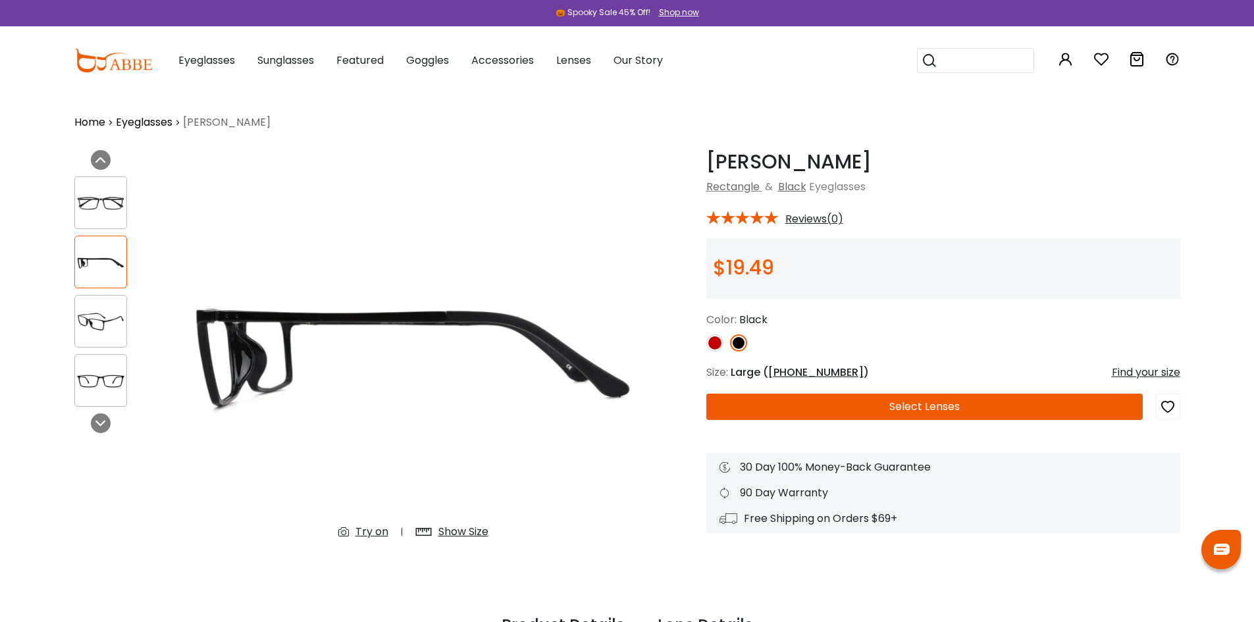
click at [117, 217] on div at bounding box center [100, 202] width 53 height 53
click at [108, 201] on img at bounding box center [100, 203] width 51 height 26
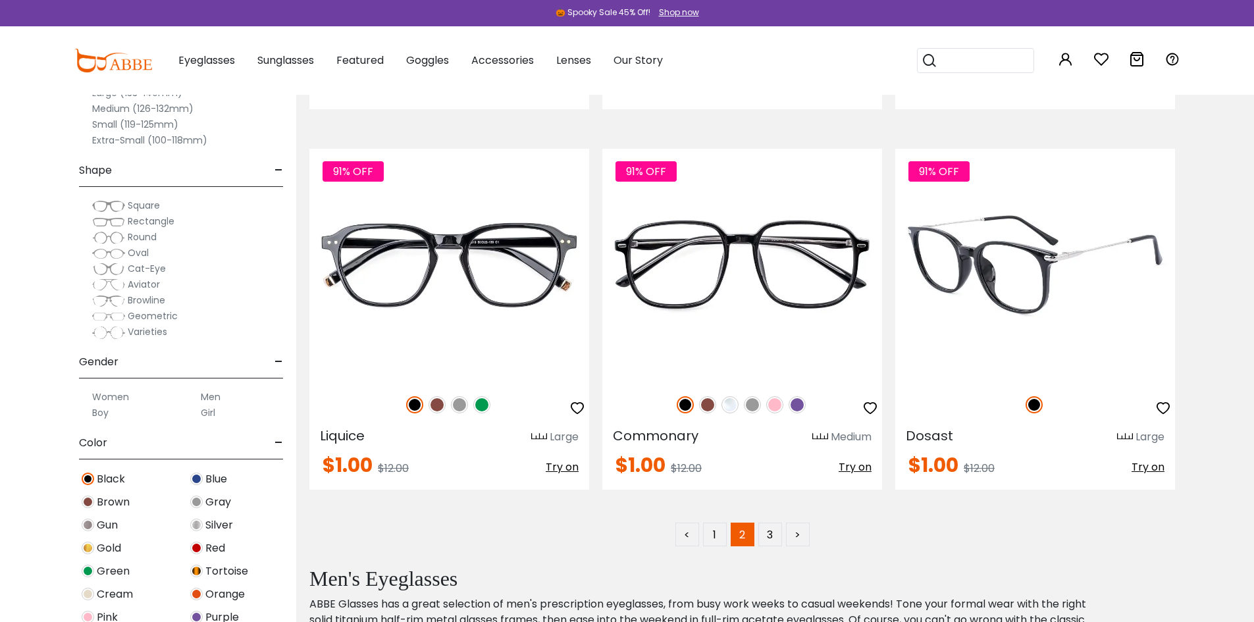
scroll to position [7617, 0]
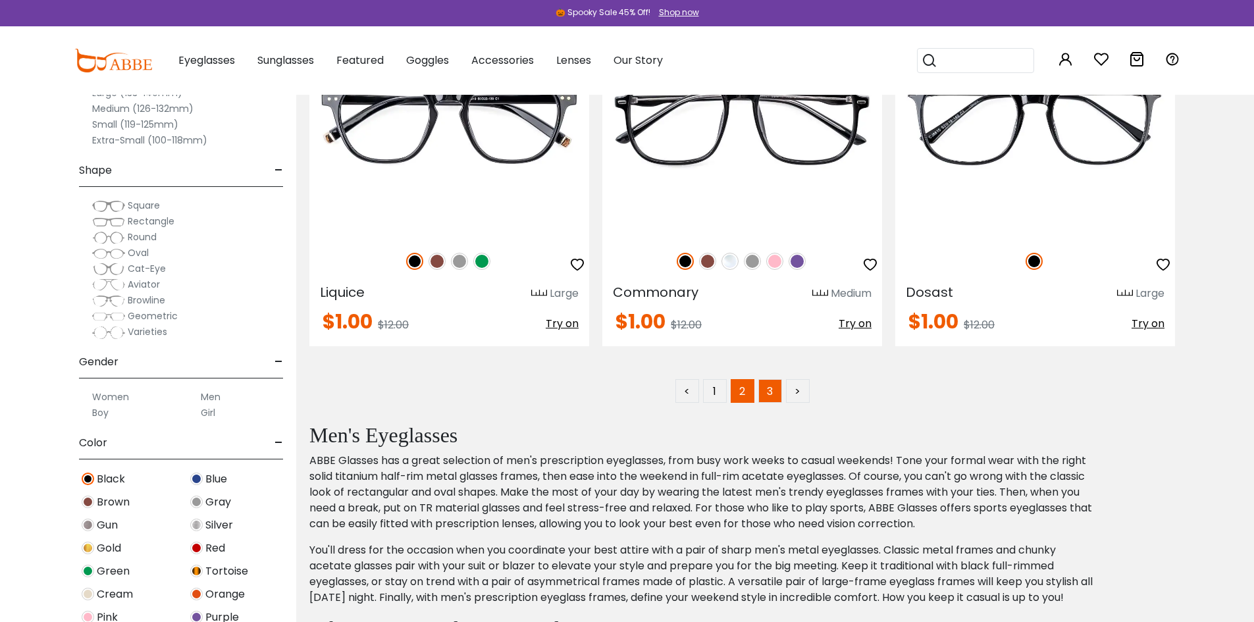
click at [776, 389] on link "3" at bounding box center [771, 391] width 24 height 24
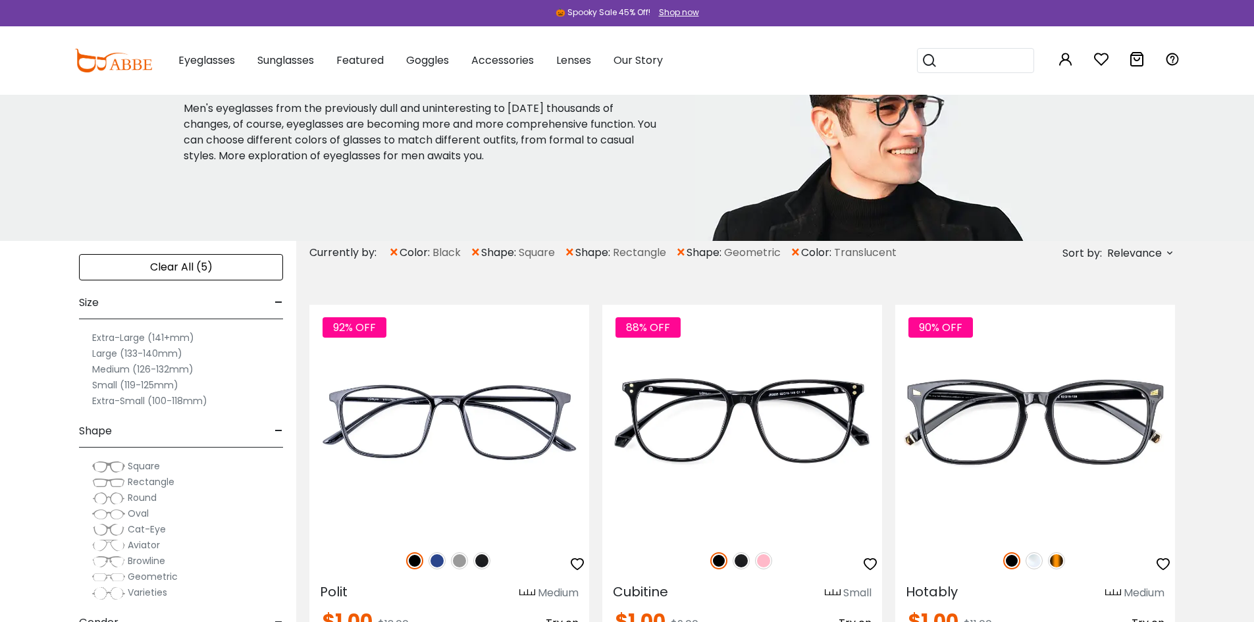
scroll to position [55, 0]
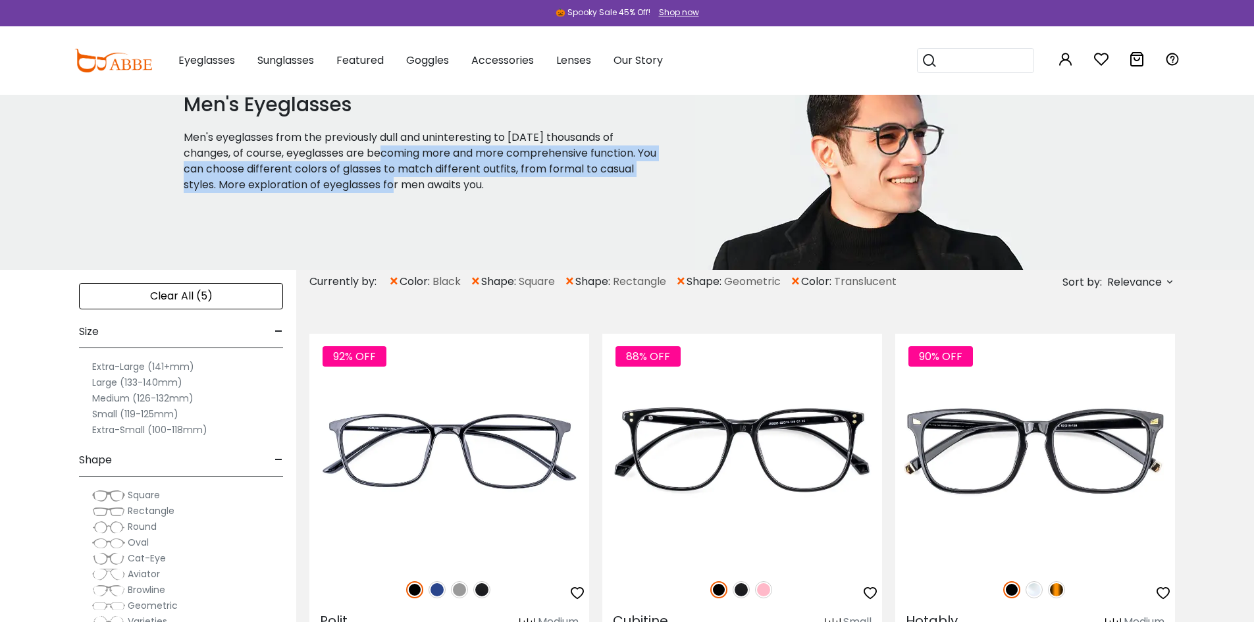
drag, startPoint x: 377, startPoint y: 153, endPoint x: 450, endPoint y: 173, distance: 75.1
click at [385, 151] on p "Men's eyeglasses from the previously dull and uninteresting to [DATE] thousands…" at bounding box center [423, 161] width 479 height 63
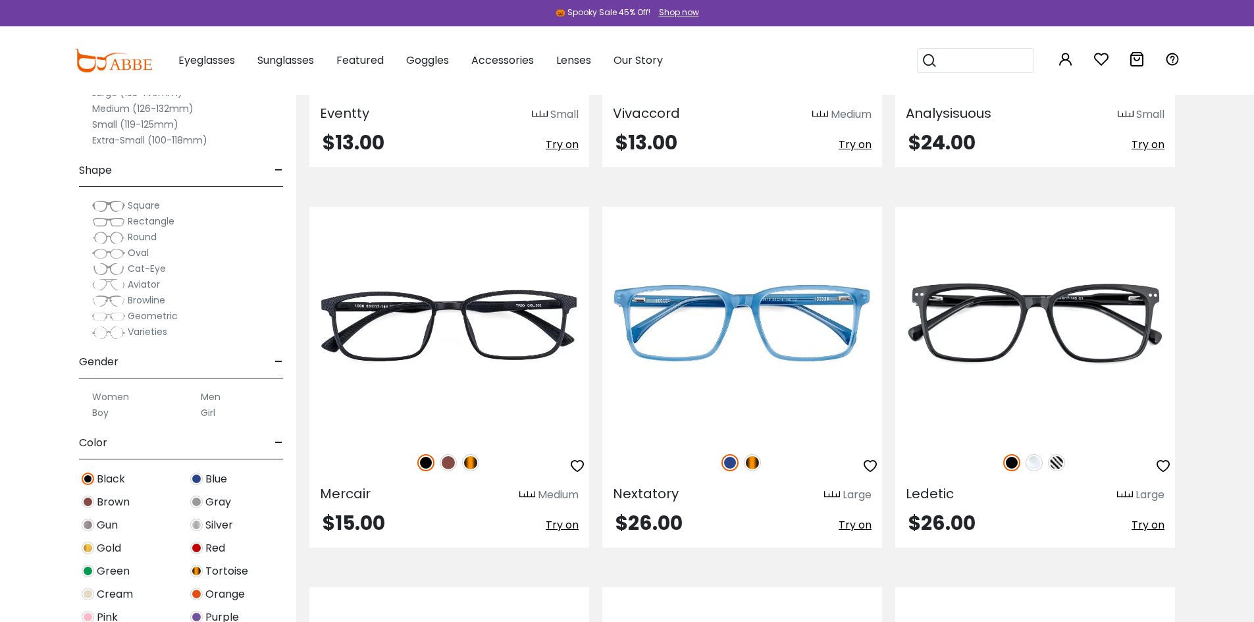
scroll to position [4761, 0]
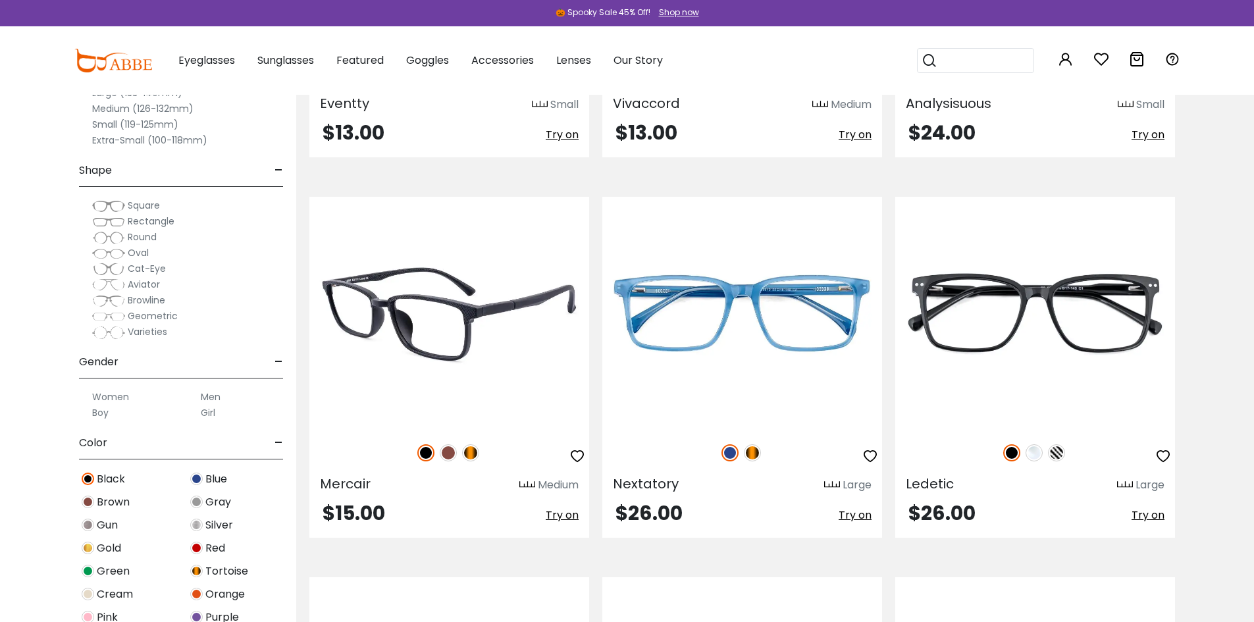
click at [504, 317] on img at bounding box center [449, 313] width 280 height 233
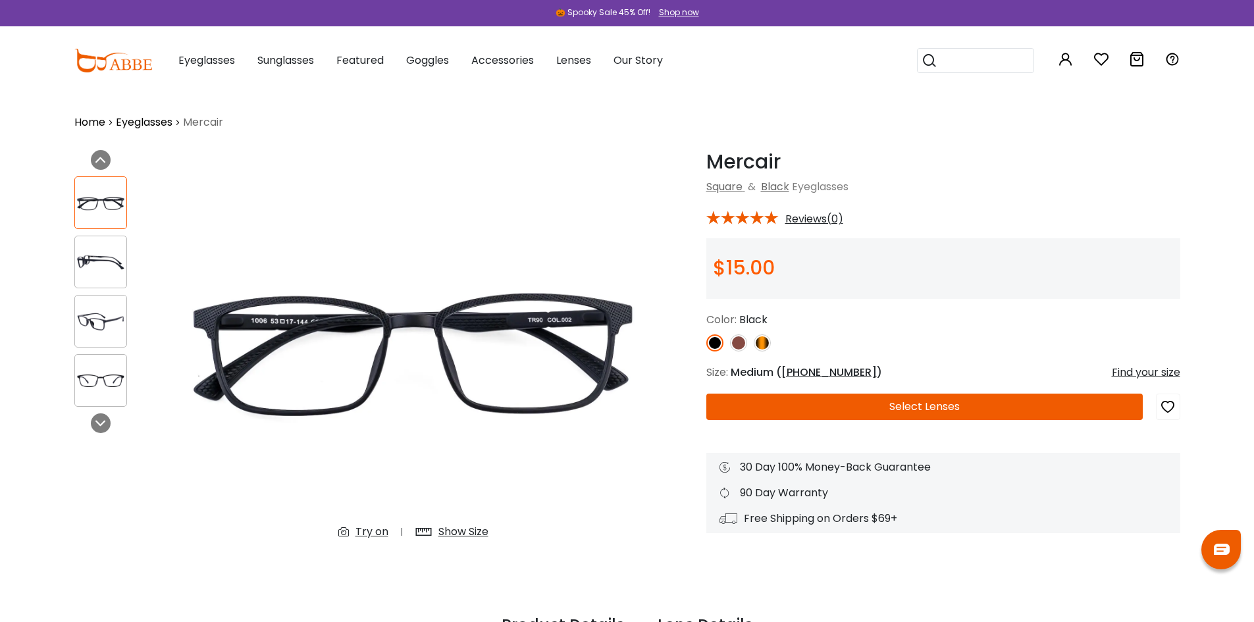
click at [94, 259] on img at bounding box center [100, 263] width 51 height 26
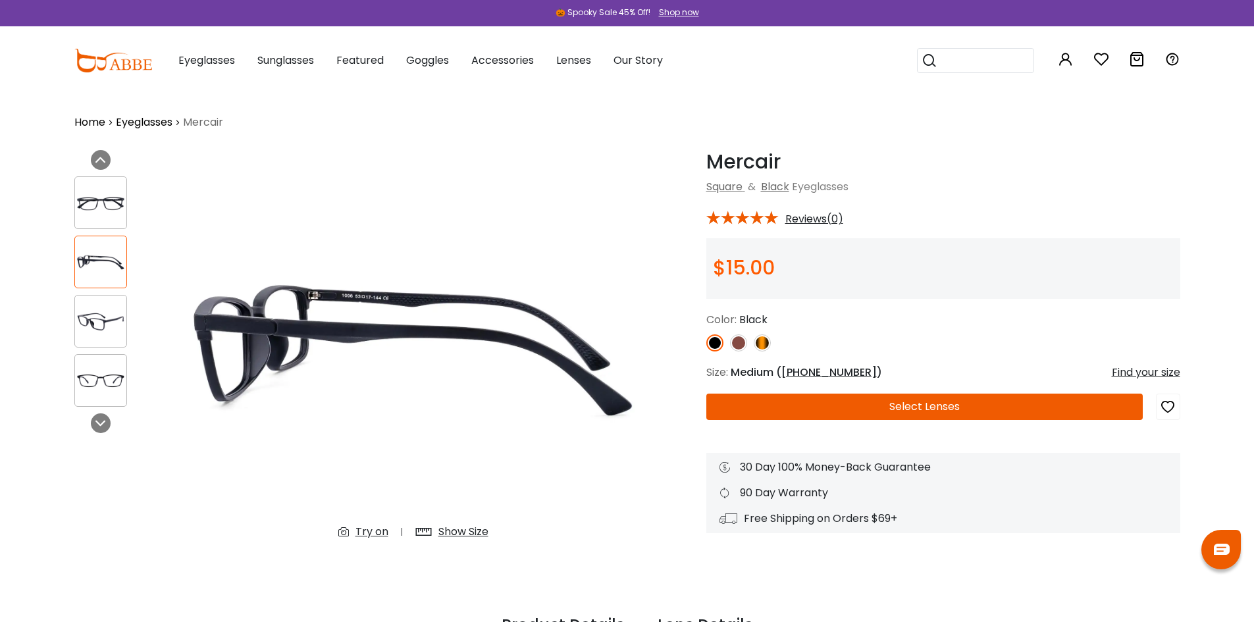
click at [99, 334] on img at bounding box center [100, 322] width 51 height 26
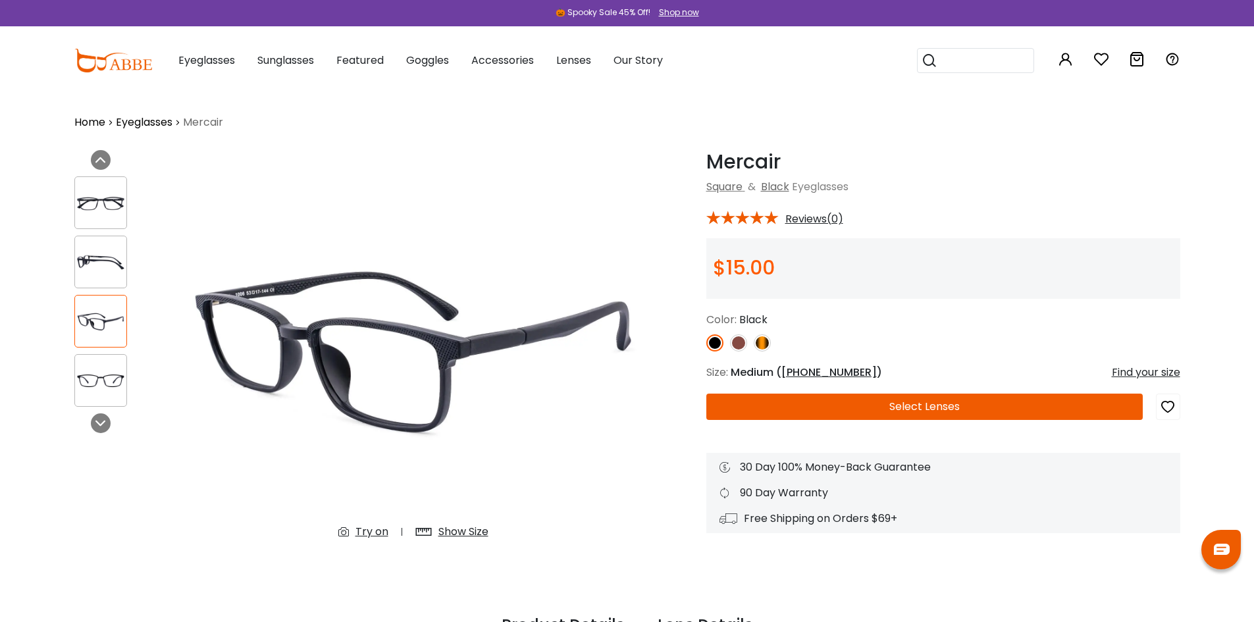
click at [105, 383] on img at bounding box center [100, 381] width 51 height 26
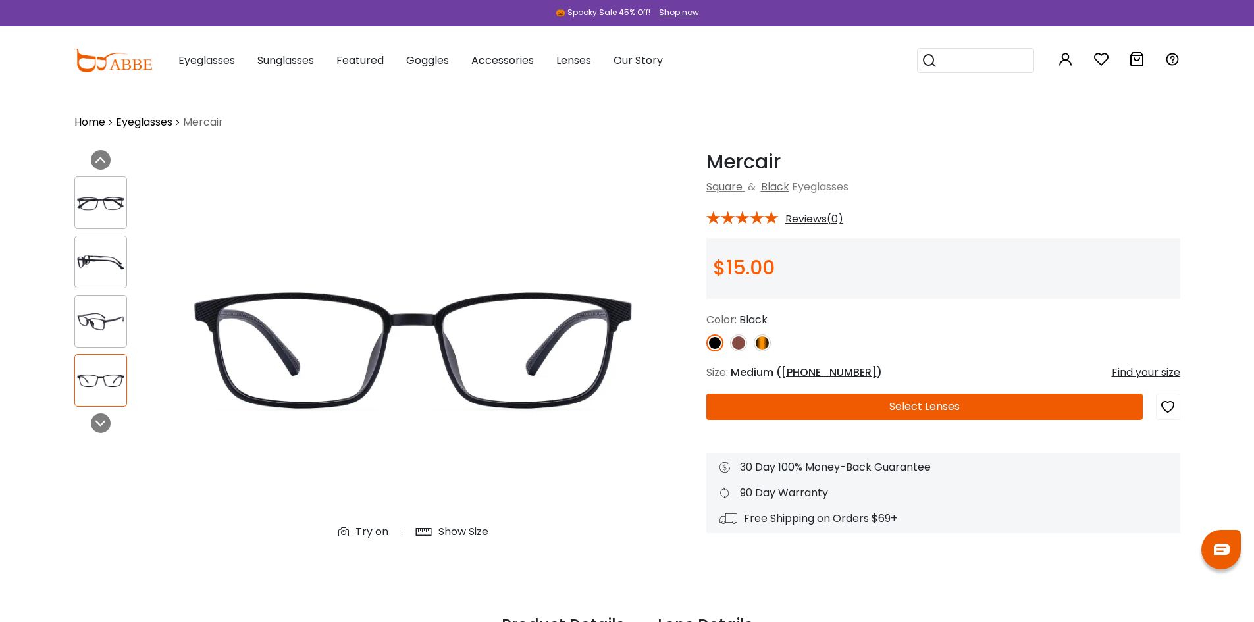
click at [111, 207] on img at bounding box center [100, 203] width 51 height 26
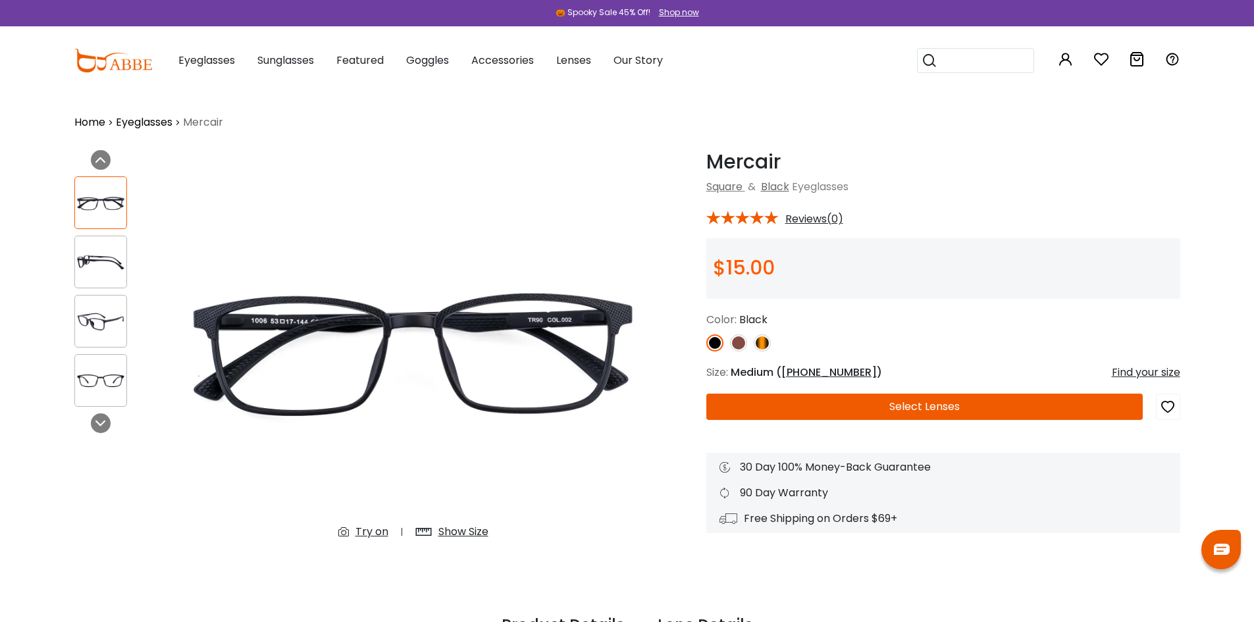
click at [741, 346] on img at bounding box center [738, 343] width 17 height 17
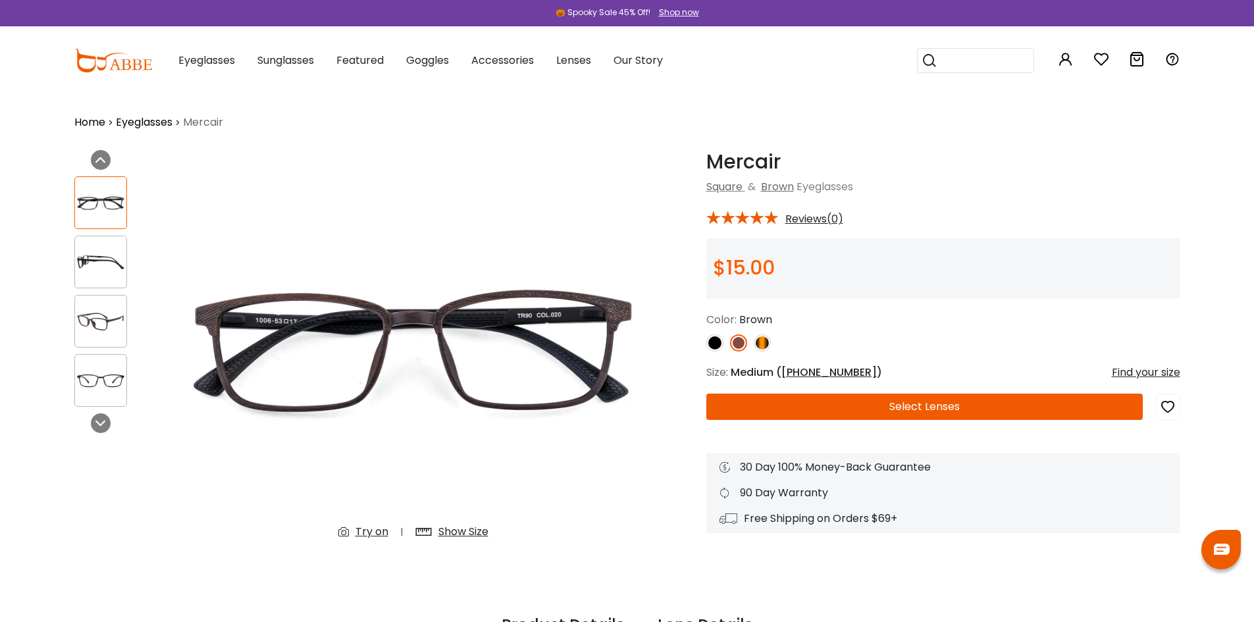
click at [718, 344] on img at bounding box center [715, 343] width 17 height 17
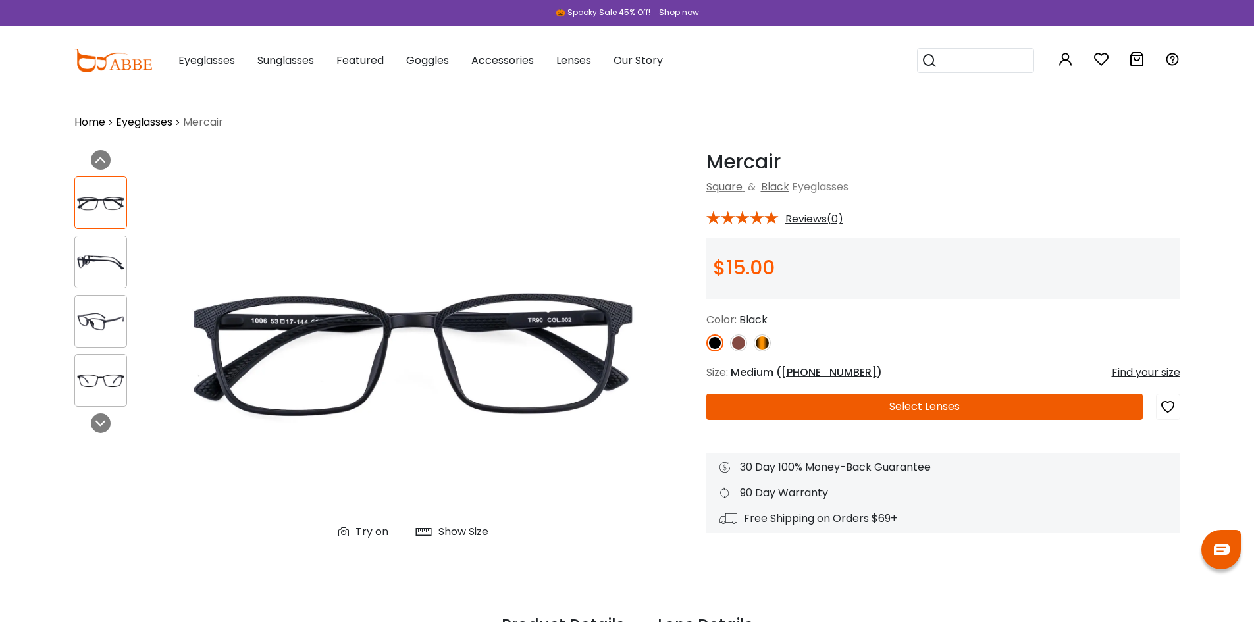
click at [90, 262] on img at bounding box center [100, 263] width 51 height 26
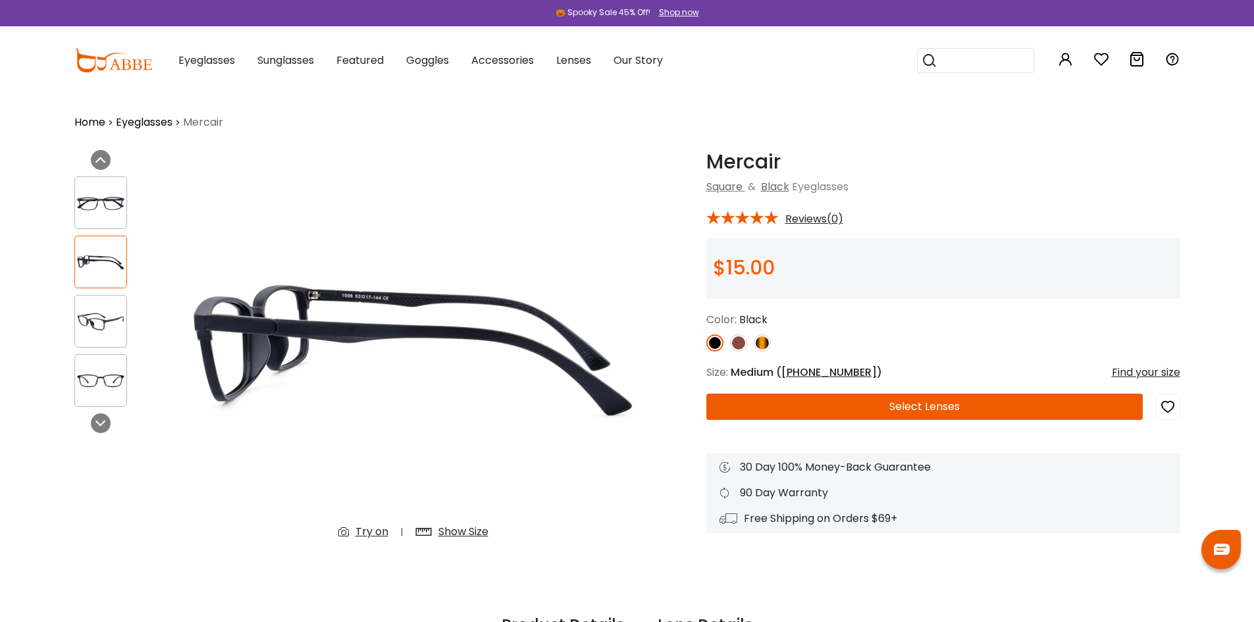
click at [95, 323] on img at bounding box center [100, 322] width 51 height 26
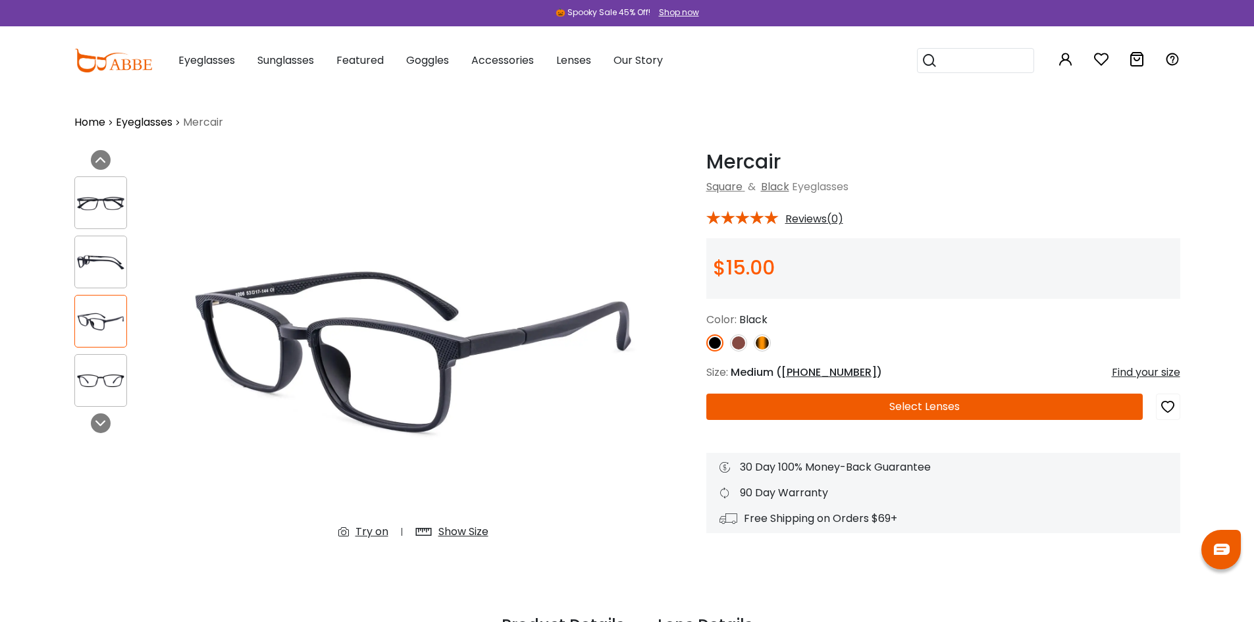
click at [90, 378] on img at bounding box center [100, 381] width 51 height 26
